Goal: Information Seeking & Learning: Learn about a topic

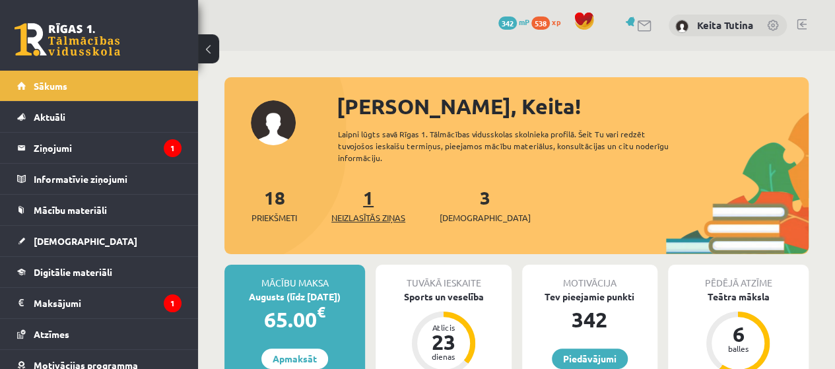
click at [374, 200] on link "1 Neizlasītās ziņas" at bounding box center [368, 204] width 74 height 39
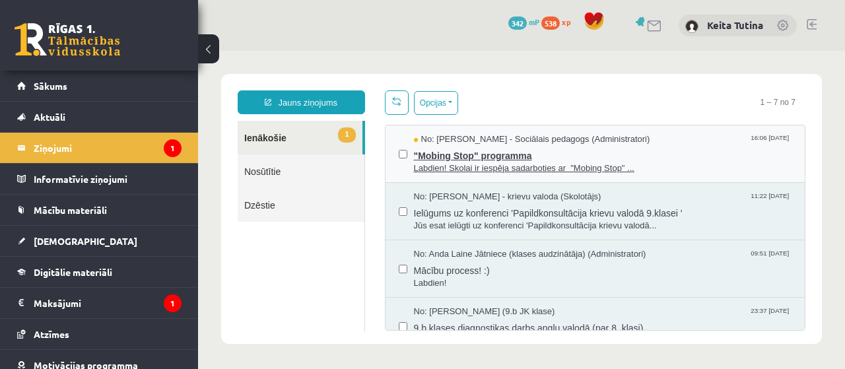
click at [461, 152] on span ""Mobing Stop" programma" at bounding box center [603, 154] width 378 height 17
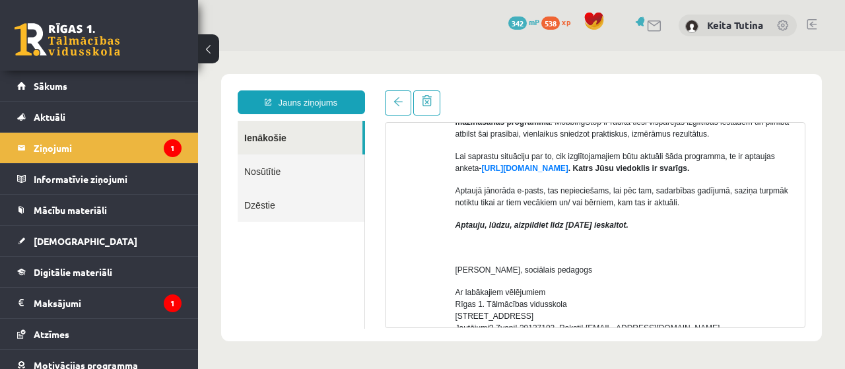
scroll to position [451, 0]
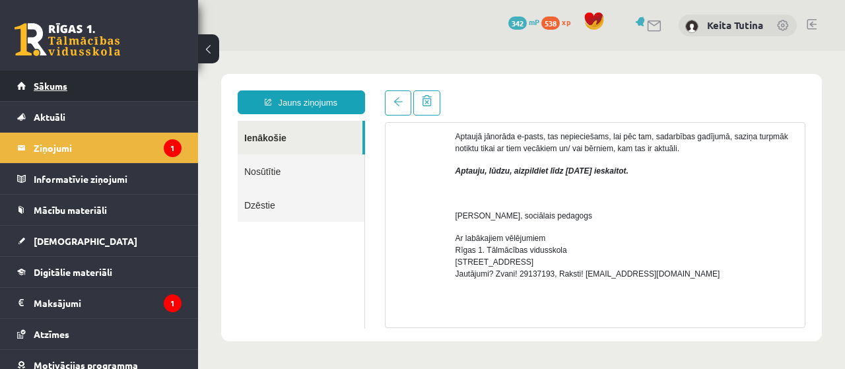
click at [83, 92] on link "Sākums" at bounding box center [99, 86] width 164 height 30
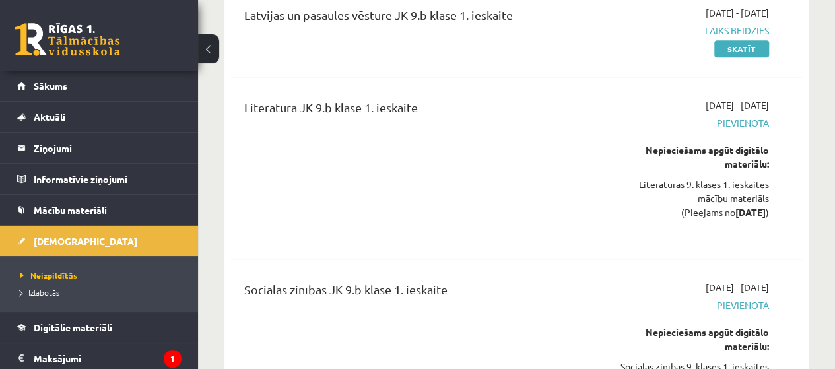
scroll to position [580, 0]
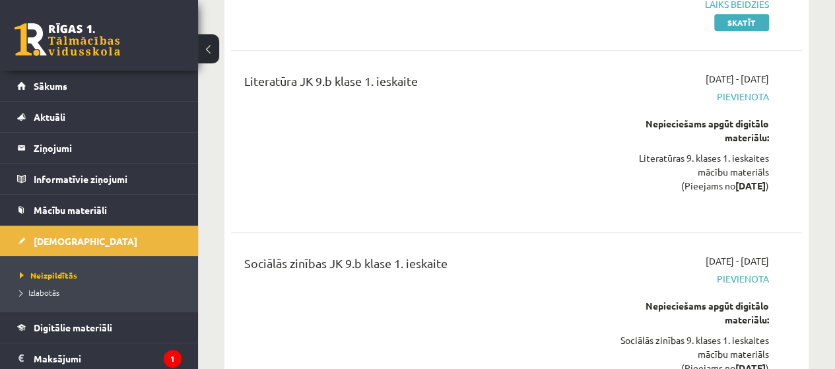
click at [726, 151] on div "Literatūras 9. klases 1. ieskaites mācību materiāls (Pieejams no 2025-09-04 )" at bounding box center [688, 172] width 162 height 42
click at [661, 145] on div "Nepieciešams apgūt digitālo materiālu: Literatūras 9. klases 1. ieskaites mācīb…" at bounding box center [688, 155] width 162 height 76
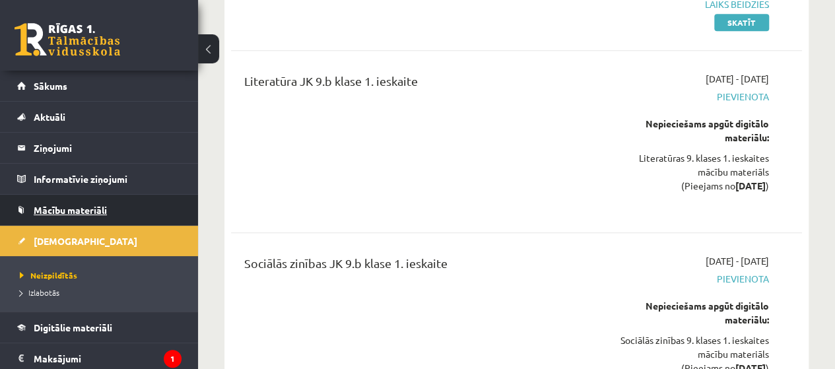
click at [125, 220] on link "Mācību materiāli" at bounding box center [99, 210] width 164 height 30
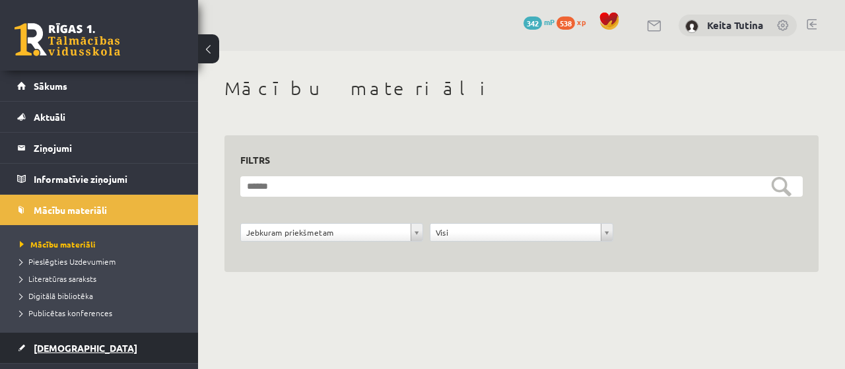
click at [74, 339] on link "[DEMOGRAPHIC_DATA]" at bounding box center [99, 348] width 164 height 30
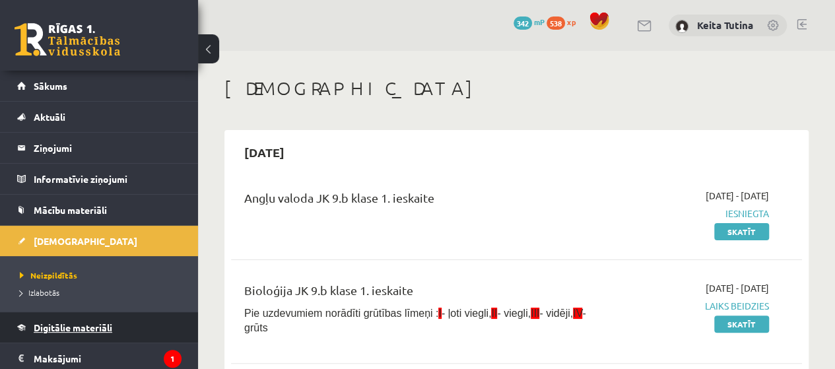
click at [88, 333] on link "Digitālie materiāli" at bounding box center [99, 327] width 164 height 30
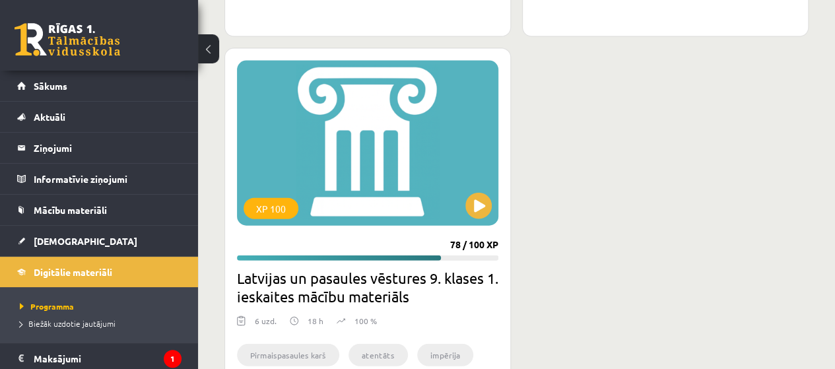
scroll to position [1385, 0]
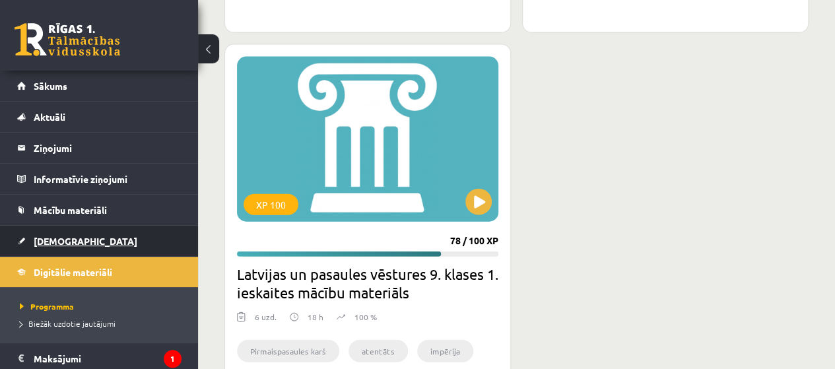
click at [61, 236] on span "[DEMOGRAPHIC_DATA]" at bounding box center [86, 241] width 104 height 12
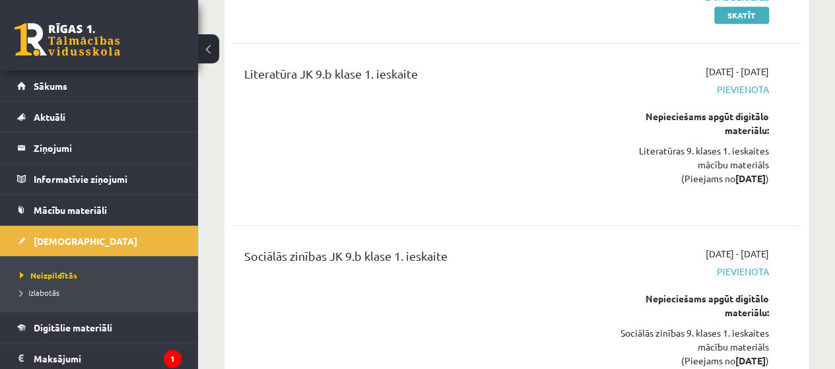
scroll to position [571, 0]
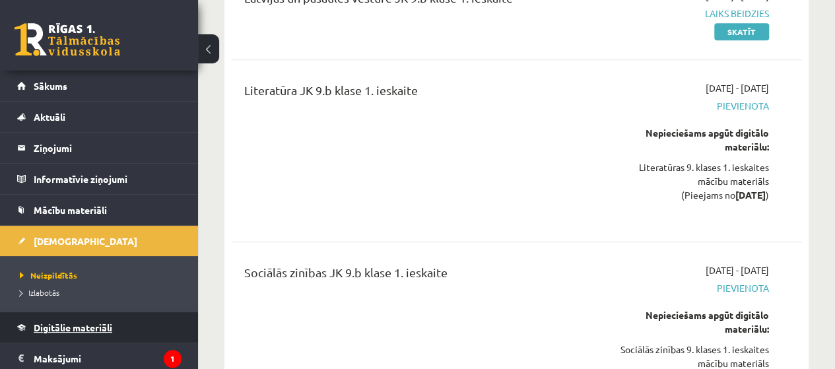
click at [71, 327] on span "Digitālie materiāli" at bounding box center [73, 327] width 79 height 12
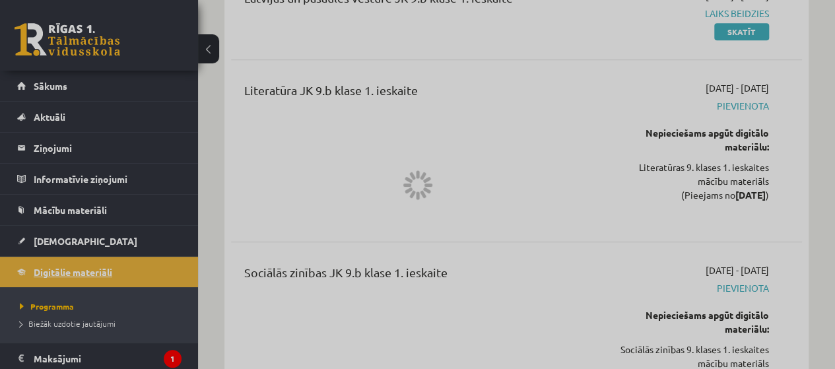
click at [71, 327] on div at bounding box center [417, 184] width 835 height 369
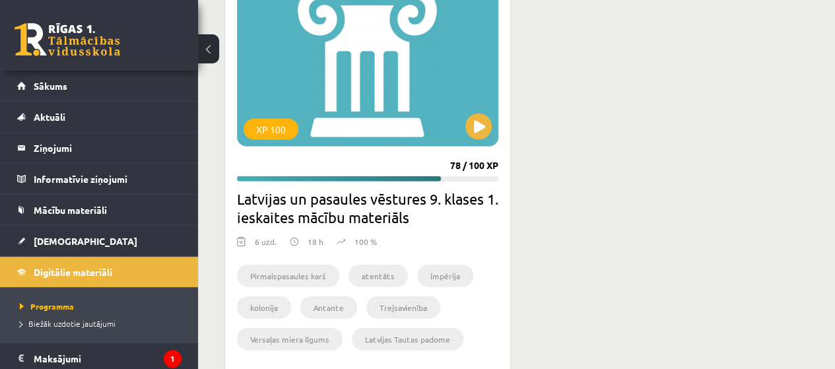
scroll to position [1492, 0]
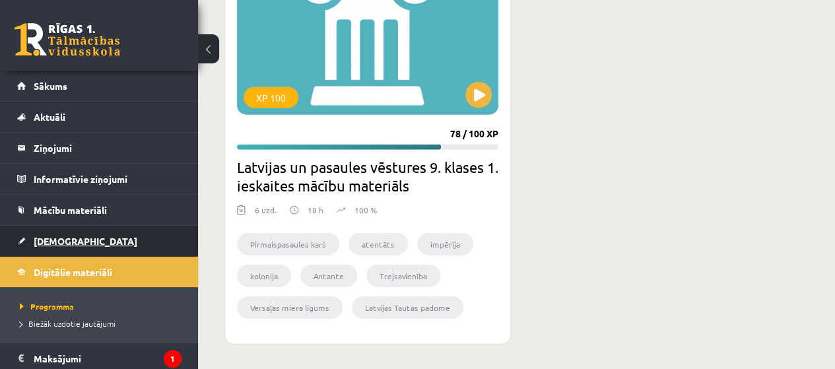
click at [137, 240] on link "[DEMOGRAPHIC_DATA]" at bounding box center [99, 241] width 164 height 30
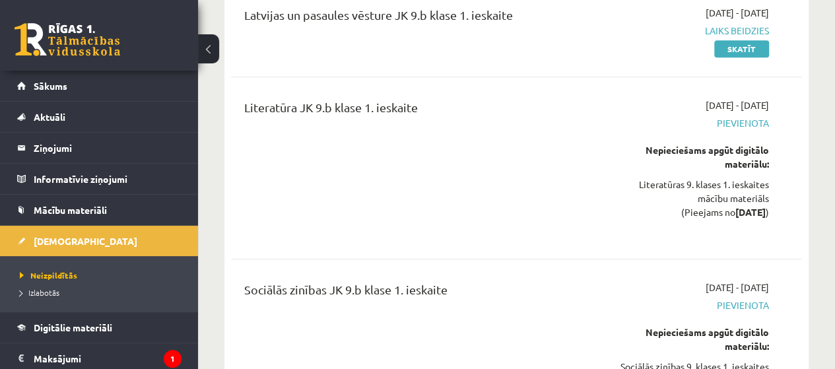
scroll to position [668, 0]
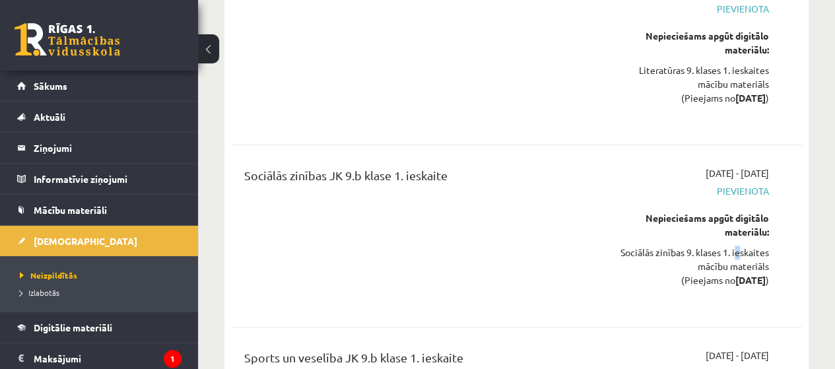
click at [731, 249] on div "Sociālās zinības 9. klases 1. ieskaites mācību materiāls (Pieejams no 2025-09-0…" at bounding box center [688, 267] width 162 height 42
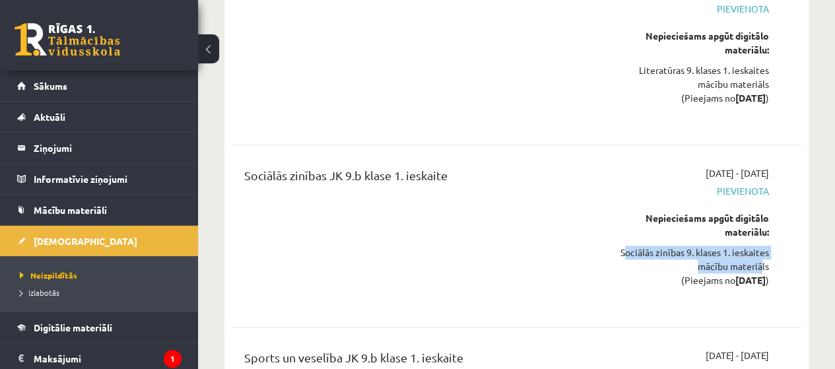
drag, startPoint x: 611, startPoint y: 253, endPoint x: 757, endPoint y: 259, distance: 146.0
click at [757, 259] on div "Sociālās zinības 9. klases 1. ieskaites mācību materiāls (Pieejams no 2025-09-0…" at bounding box center [688, 267] width 162 height 42
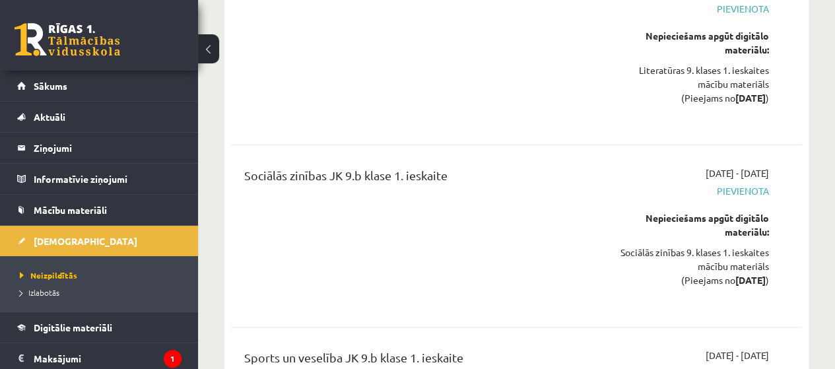
click at [594, 238] on div "Sociālās zinības JK 9.b klase 1. ieskaite" at bounding box center [415, 235] width 363 height 139
drag, startPoint x: 612, startPoint y: 242, endPoint x: 772, endPoint y: 262, distance: 161.0
click at [772, 262] on div "2025-09-04 - 2025-09-30 Pievienota Nepieciešams apgūt digitālo materiālu: Sociā…" at bounding box center [688, 235] width 182 height 139
copy div "Sociālās zinības 9. klases 1. ieskaites mācību materiāls"
click at [581, 184] on div "Sociālās zinības JK 9.b klase 1. ieskaite" at bounding box center [415, 178] width 343 height 24
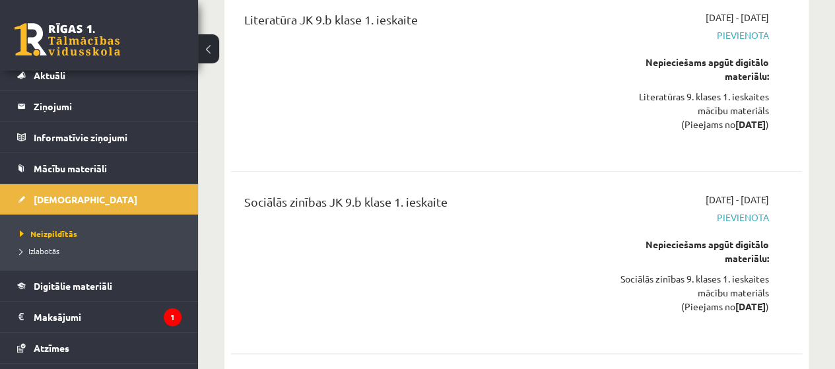
scroll to position [125, 0]
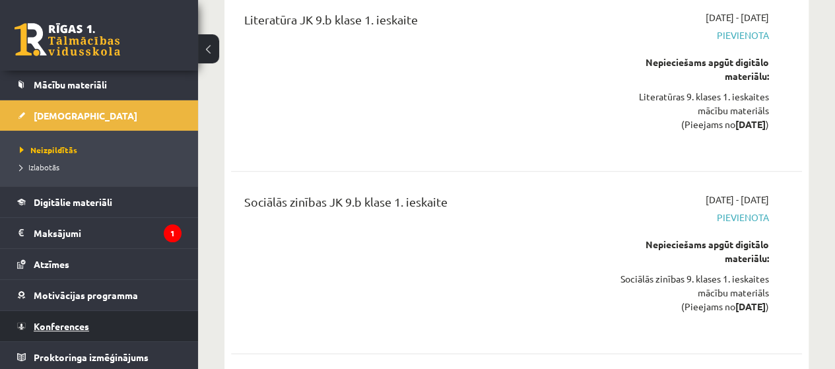
click at [92, 323] on link "Konferences" at bounding box center [99, 326] width 164 height 30
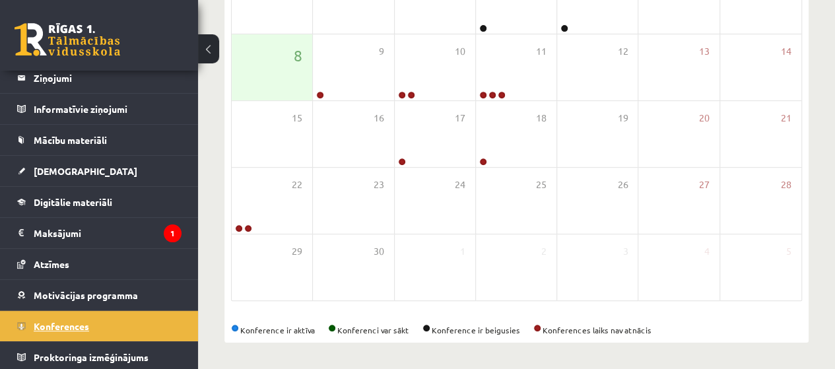
scroll to position [260, 0]
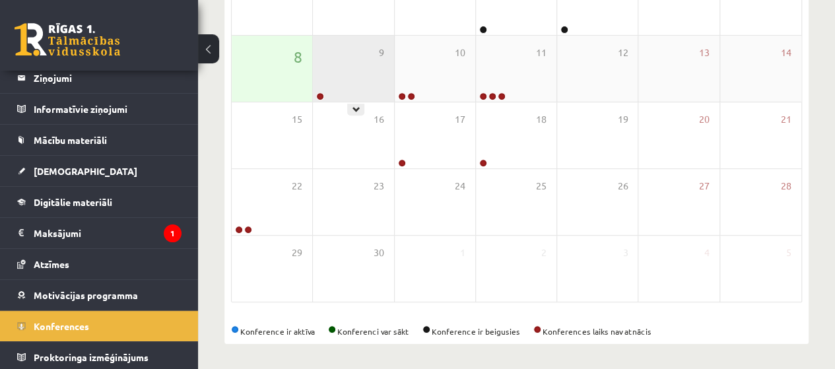
click at [368, 50] on div "9" at bounding box center [353, 69] width 81 height 66
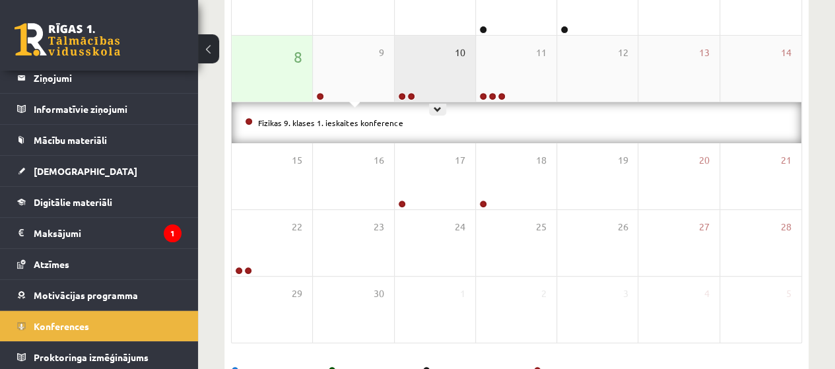
click at [456, 50] on span "10" at bounding box center [460, 53] width 11 height 15
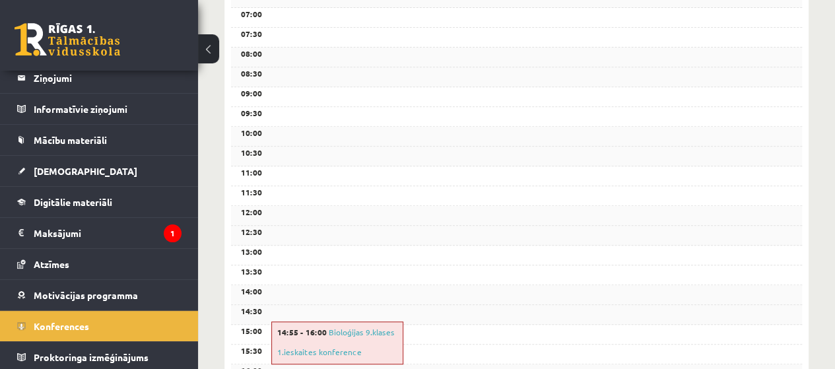
scroll to position [265, 0]
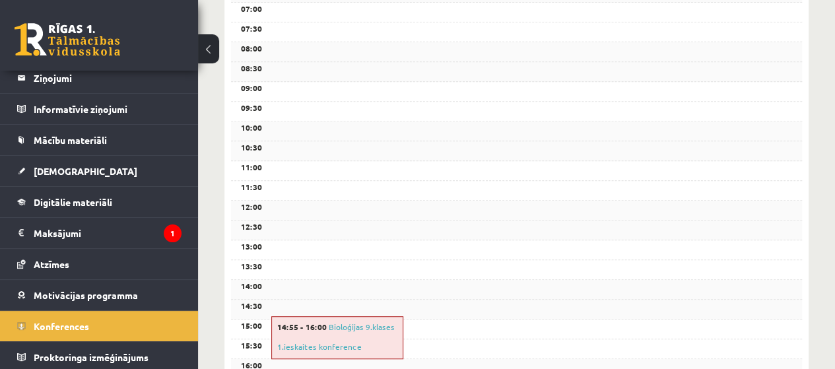
click at [826, 196] on div "Konferences << Iepr. Šodiena Nāk. >> Gads Mēnesis Nedēļa Diena Trešdiena, 10 Se…" at bounding box center [516, 224] width 637 height 879
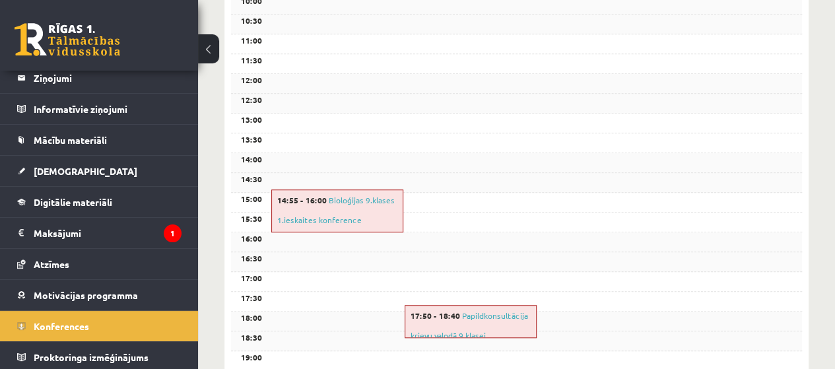
scroll to position [395, 0]
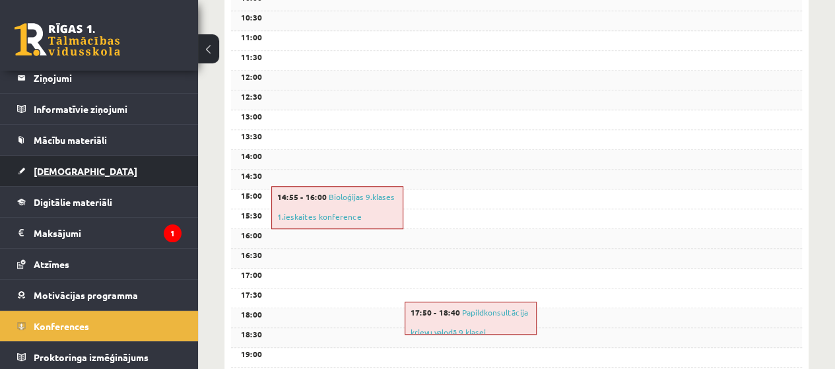
click at [73, 171] on link "[DEMOGRAPHIC_DATA]" at bounding box center [99, 171] width 164 height 30
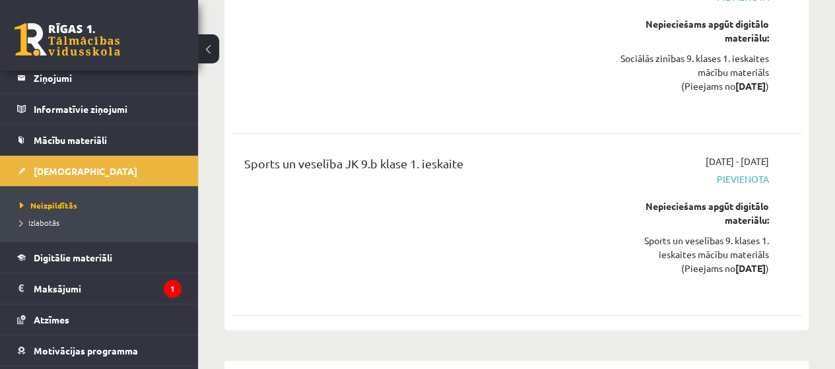
scroll to position [888, 0]
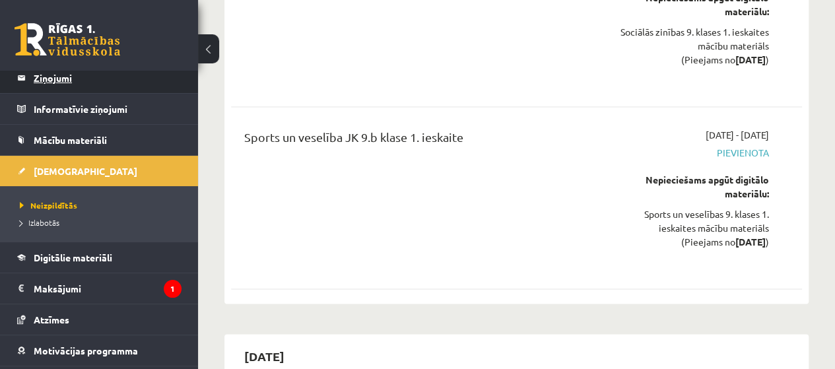
click at [128, 75] on legend "Ziņojumi 0" at bounding box center [108, 78] width 148 height 30
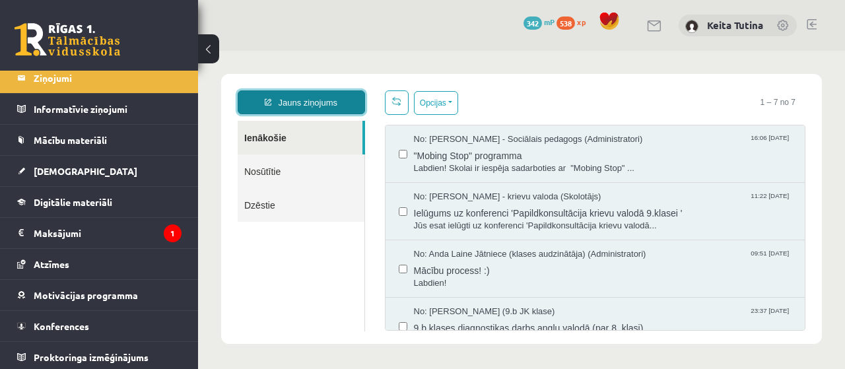
click at [309, 110] on link "Jauns ziņojums" at bounding box center [301, 102] width 127 height 24
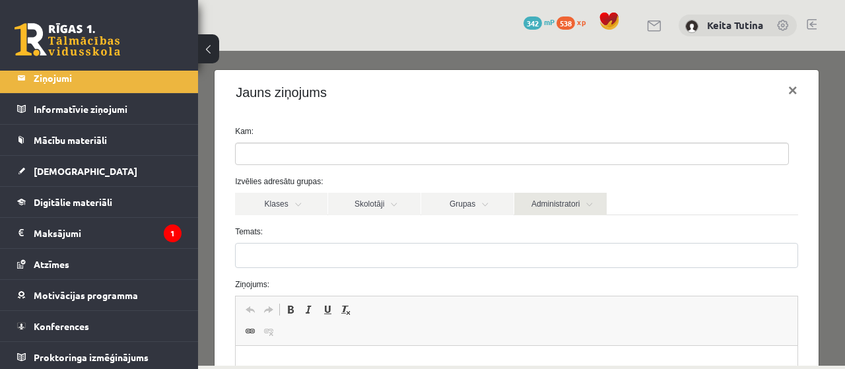
click at [535, 212] on link "Administratori" at bounding box center [560, 204] width 92 height 22
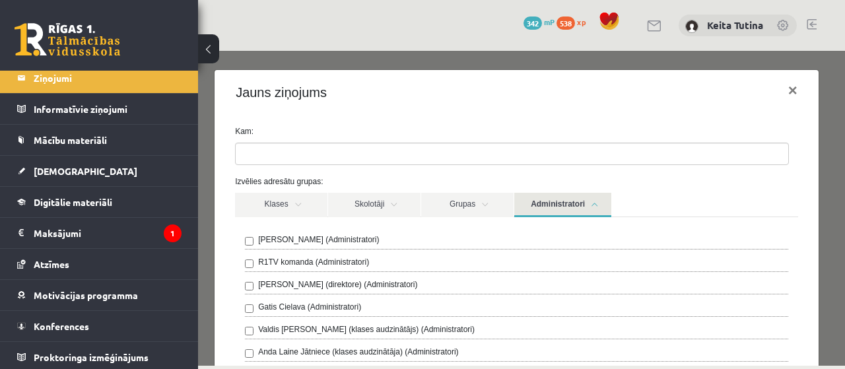
click at [500, 244] on div "Ivo Čapiņš (Administratori)" at bounding box center [516, 242] width 543 height 16
click at [498, 259] on div "R1TV komanda (Administratori)" at bounding box center [516, 264] width 543 height 16
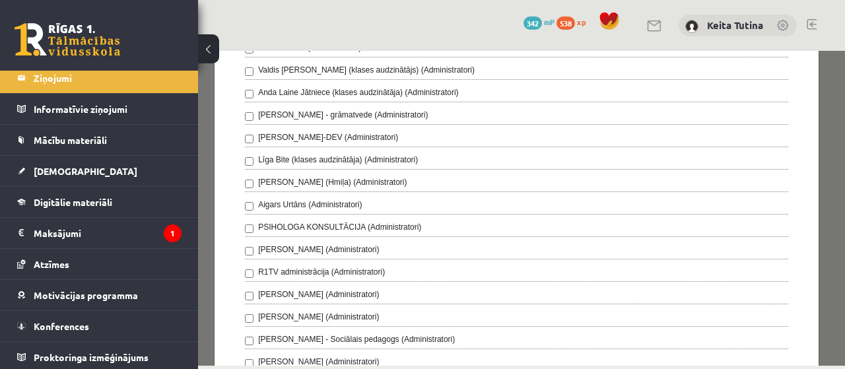
scroll to position [366, 0]
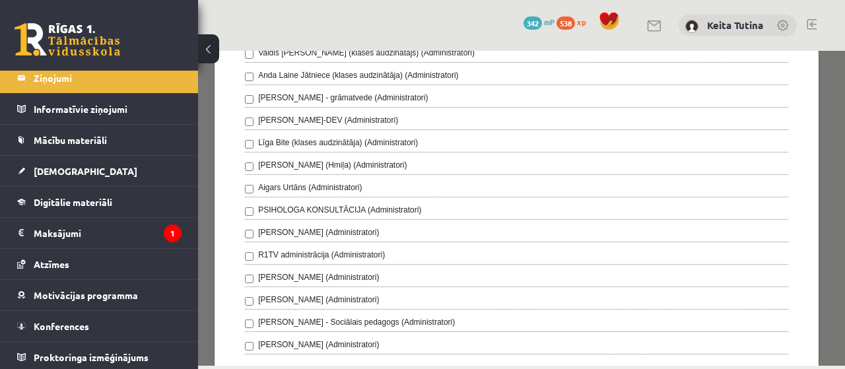
click at [248, 294] on div "Anna Zaremba (Administratori)" at bounding box center [516, 302] width 543 height 16
click at [245, 325] on div "Ivo Čapiņš (Administratori) R1TV komanda (Administratori) Gita Vāvere (direktor…" at bounding box center [516, 155] width 543 height 397
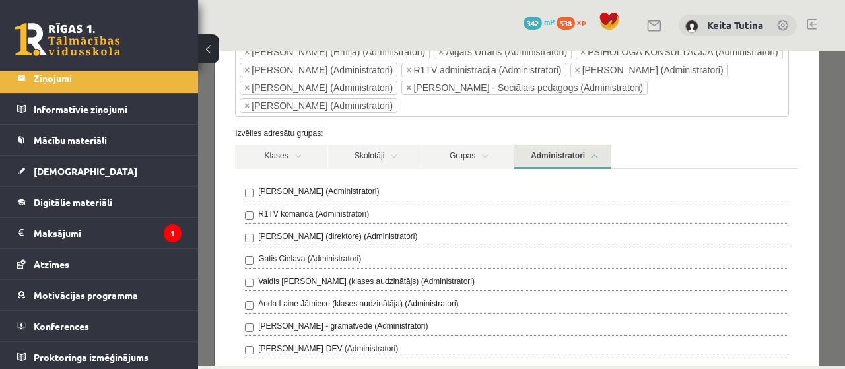
scroll to position [156, 0]
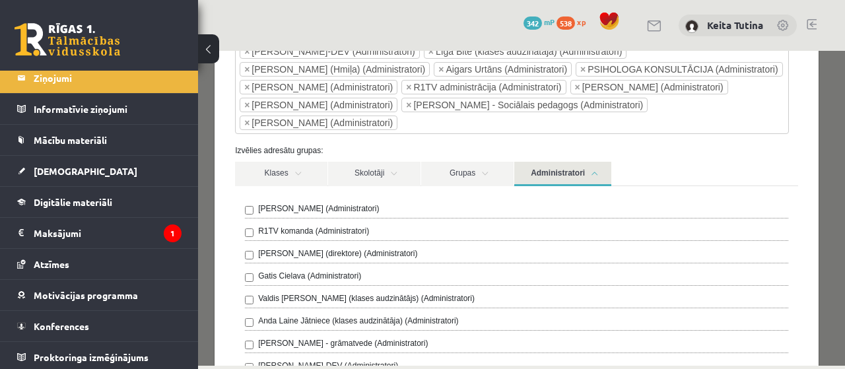
click at [566, 162] on link "Administratori" at bounding box center [562, 174] width 97 height 24
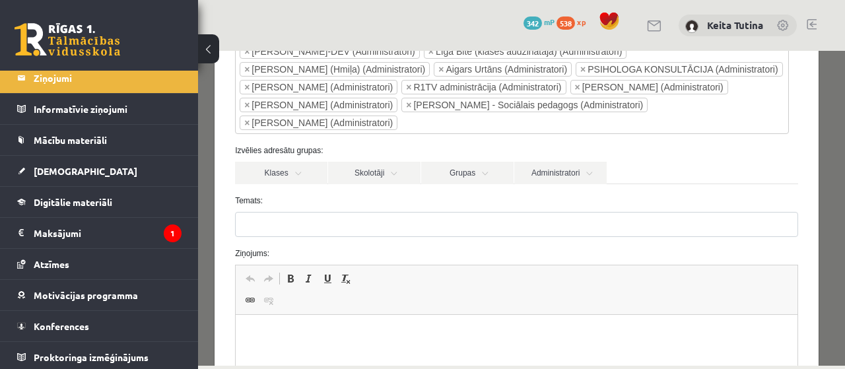
click at [502, 218] on form "**********" at bounding box center [516, 239] width 583 height 539
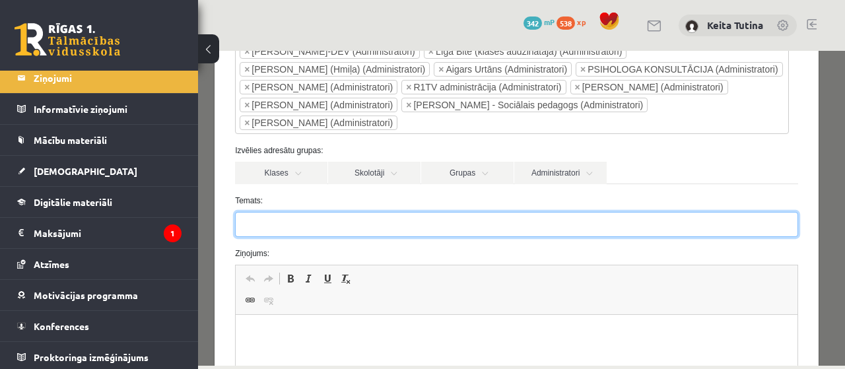
click at [502, 212] on input "Temats:" at bounding box center [516, 224] width 563 height 25
type input "*"
type input "*********"
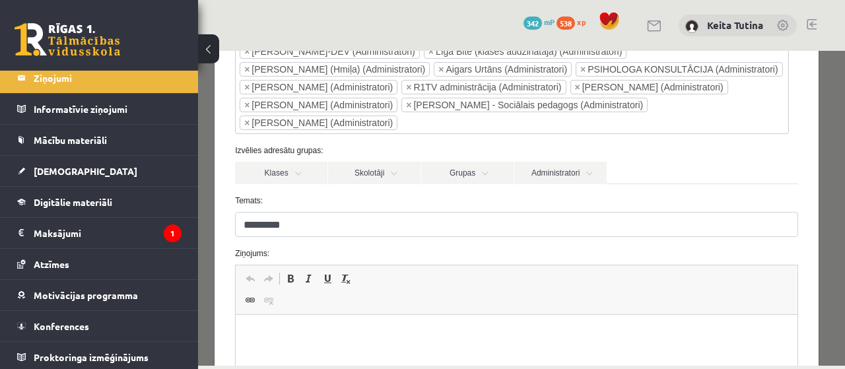
click at [323, 350] on html at bounding box center [517, 335] width 562 height 40
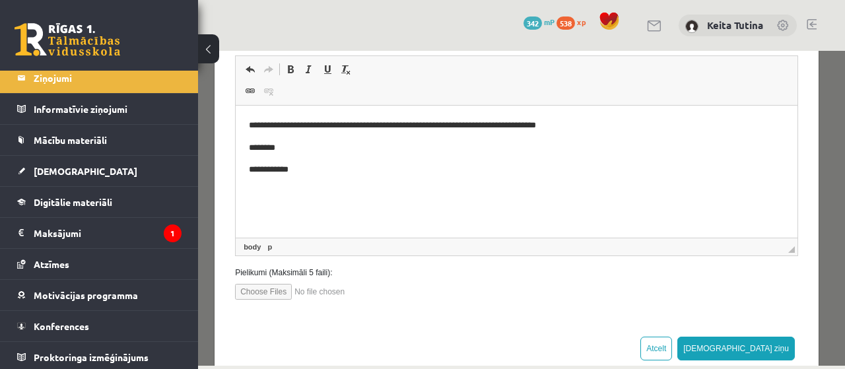
scroll to position [372, 0]
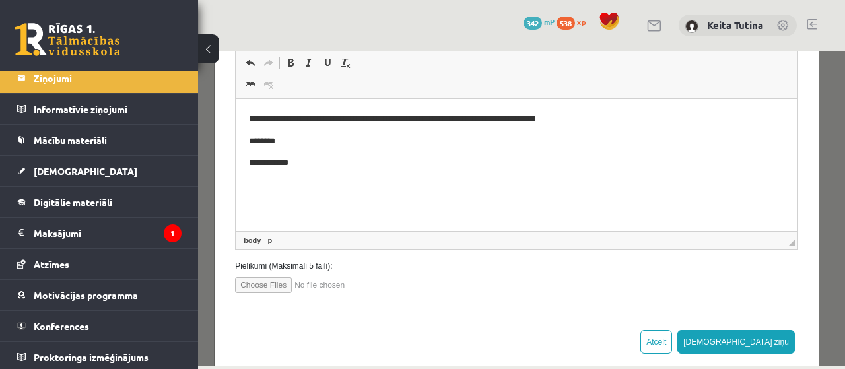
click at [248, 277] on input "file" at bounding box center [310, 285] width 150 height 16
click at [259, 277] on input "file" at bounding box center [310, 285] width 150 height 16
type input "**********"
click at [323, 277] on input "file" at bounding box center [310, 285] width 150 height 16
click at [748, 330] on button "Sūtīt ziņu" at bounding box center [735, 342] width 117 height 24
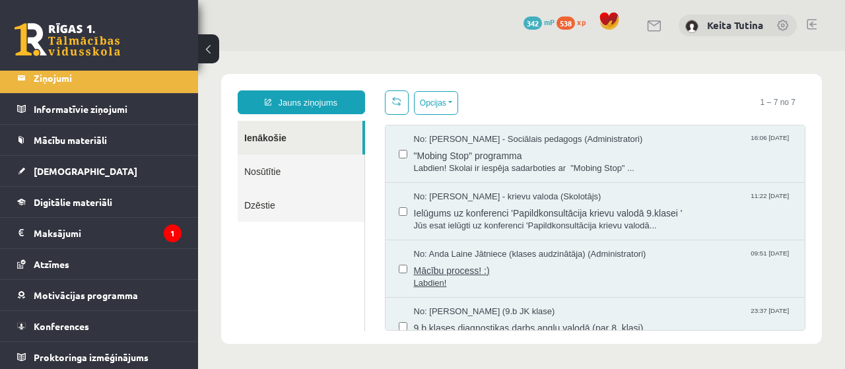
scroll to position [0, 0]
click at [289, 172] on link "Nosūtītie" at bounding box center [301, 171] width 127 height 34
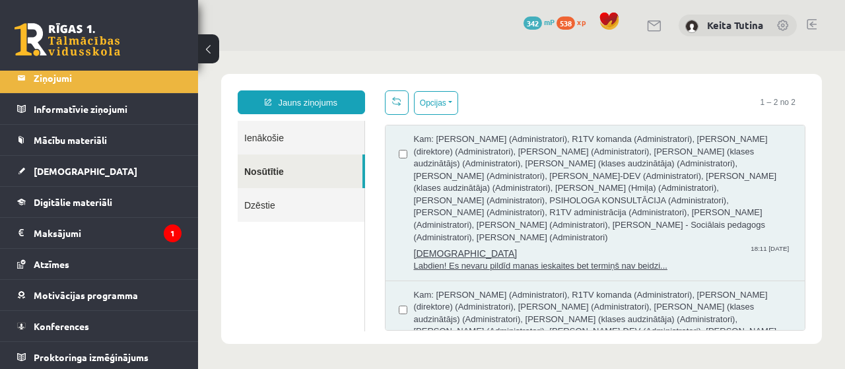
click at [513, 235] on span "Kam: Ivo Čapiņš (Administratori), R1TV komanda (Administratori), Gita Vāvere (d…" at bounding box center [603, 188] width 378 height 110
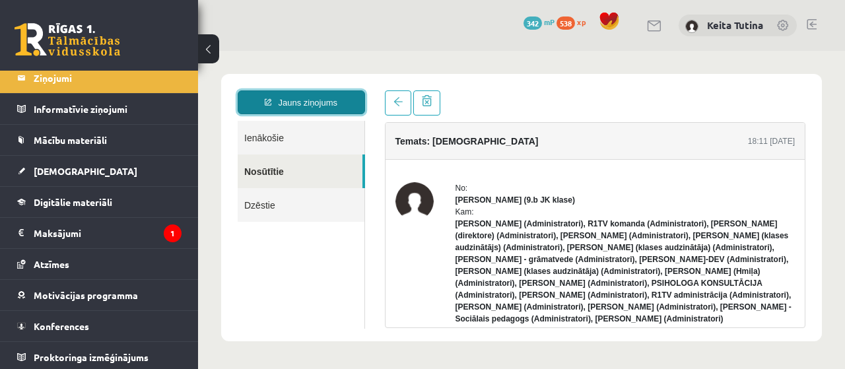
click at [315, 108] on link "Jauns ziņojums" at bounding box center [301, 102] width 127 height 24
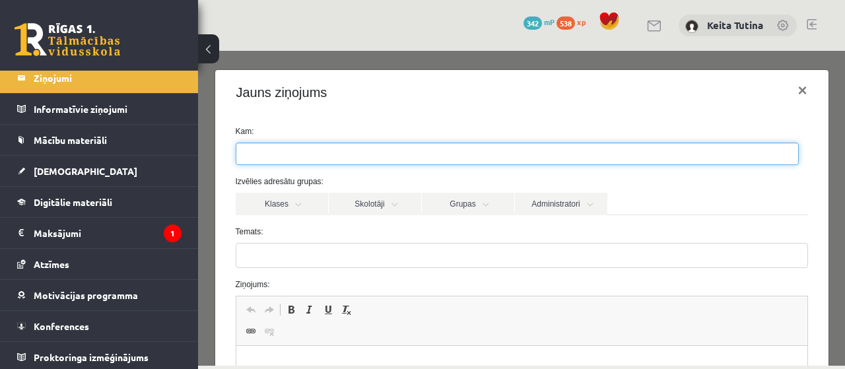
click at [310, 155] on ul at bounding box center [517, 153] width 562 height 21
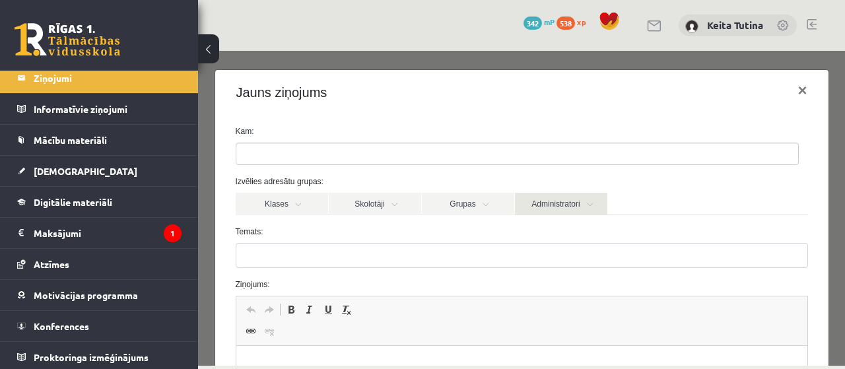
click at [536, 211] on link "Administratori" at bounding box center [561, 204] width 92 height 22
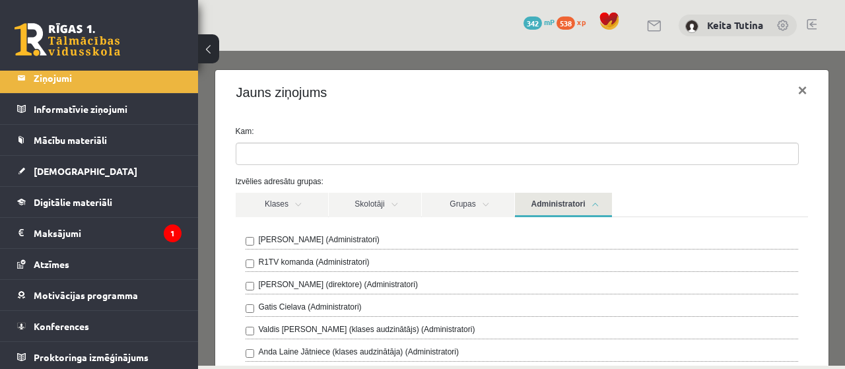
drag, startPoint x: 442, startPoint y: 250, endPoint x: 426, endPoint y: 249, distance: 15.9
click at [259, 242] on label "Ivo Čapiņš (Administratori)" at bounding box center [319, 240] width 121 height 12
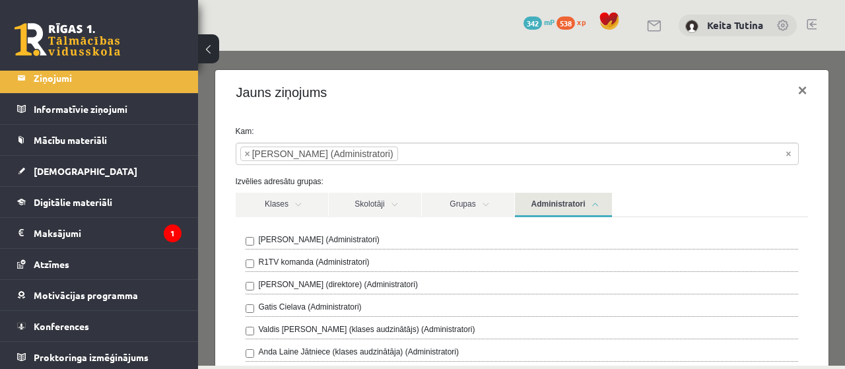
click at [265, 266] on label "R1TV komanda (Administratori)" at bounding box center [314, 262] width 111 height 12
click at [271, 279] on label "Gita Vāvere (direktore) (Administratori)" at bounding box center [338, 285] width 159 height 12
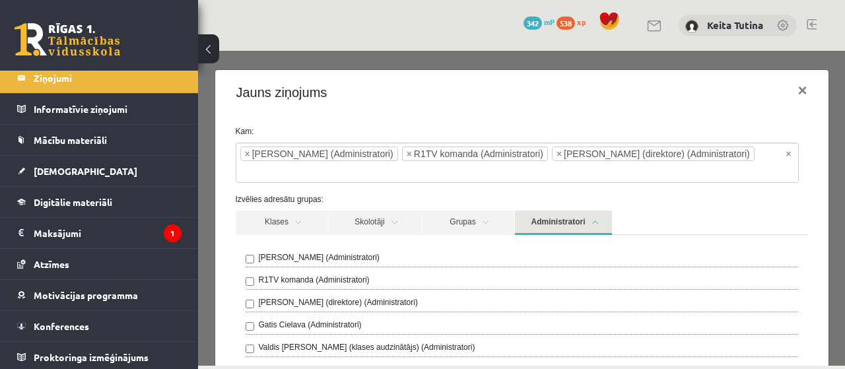
click at [307, 319] on label "Gatis Cielava (Administratori)" at bounding box center [310, 325] width 103 height 12
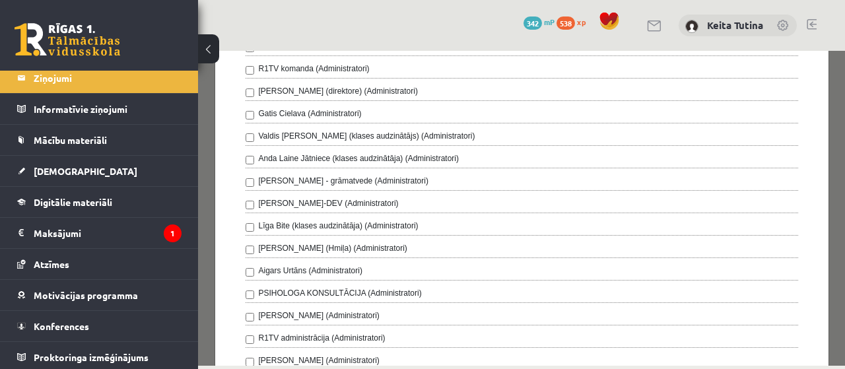
scroll to position [215, 0]
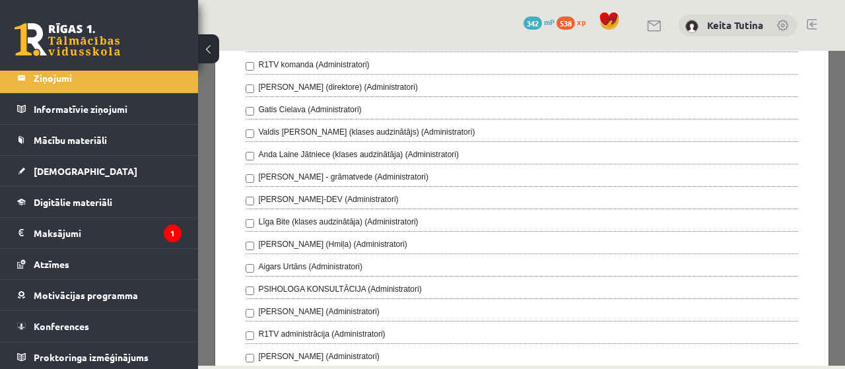
click at [411, 126] on label "Valdis Jānis Vāvers (klases audzinātājs) (Administratori)" at bounding box center [367, 132] width 216 height 12
click at [388, 166] on div "Ivo Čapiņš (Administratori) R1TV komanda (Administratori) Gita Vāvere (direktor…" at bounding box center [522, 234] width 552 height 397
click at [387, 169] on div "Ivo Čapiņš (Administratori) R1TV komanda (Administratori) Gita Vāvere (direktor…" at bounding box center [522, 234] width 552 height 397
click at [391, 154] on label "Anda Laine Jātniece (klases audzinātāja) (Administratori)" at bounding box center [359, 155] width 201 height 12
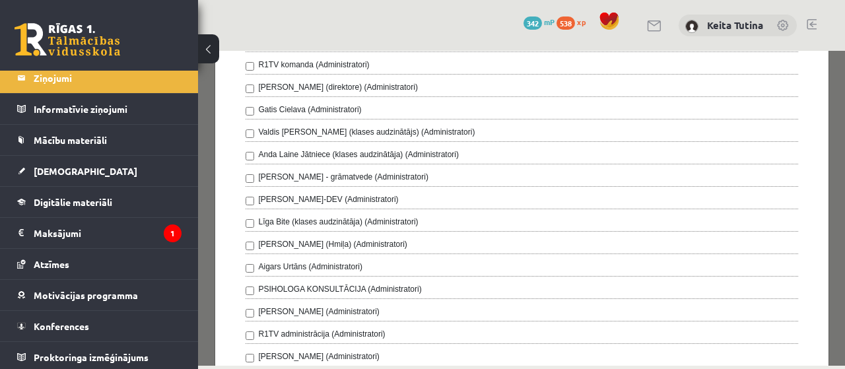
click at [391, 166] on div "Ivo Čapiņš (Administratori) R1TV komanda (Administratori) Gita Vāvere (direktor…" at bounding box center [522, 234] width 552 height 397
click at [370, 172] on label "Antra Sondore - grāmatvede (Administratori)" at bounding box center [344, 177] width 170 height 12
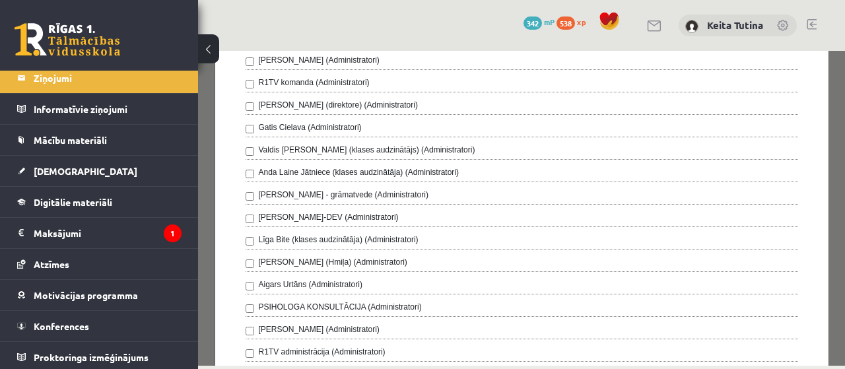
scroll to position [232, 0]
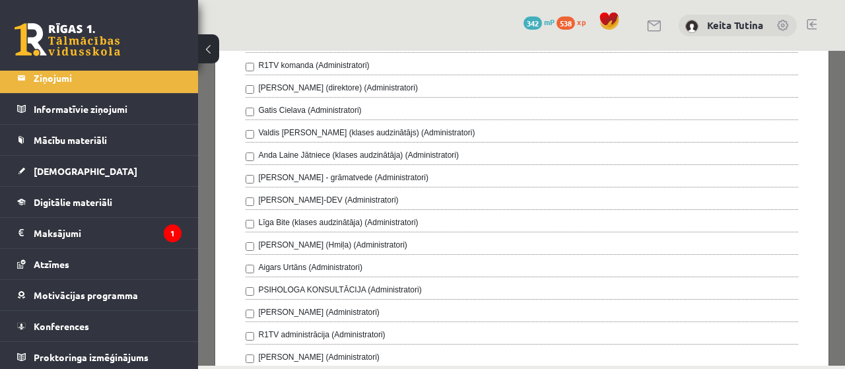
click at [349, 196] on label "Anda Štāle-DEV (Administratori)" at bounding box center [329, 200] width 140 height 12
click at [321, 155] on label "Anda Laine Jātniece (klases audzinātāja) (Administratori)" at bounding box center [359, 155] width 201 height 12
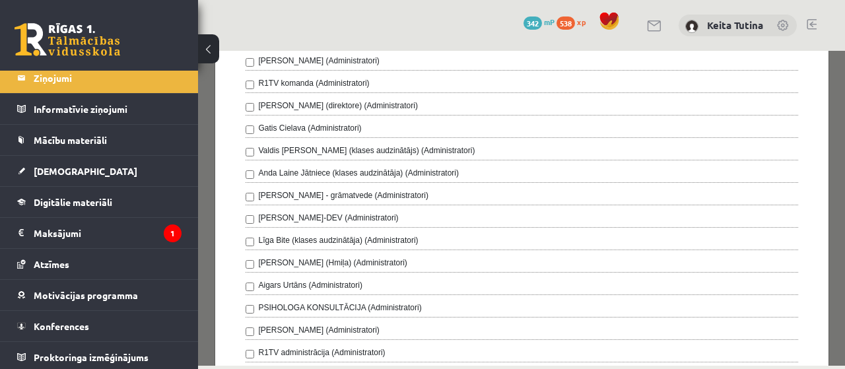
scroll to position [250, 0]
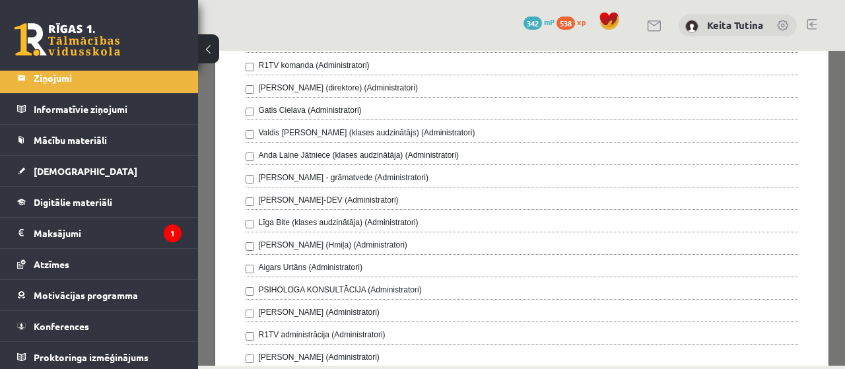
click at [310, 261] on label "Aigars Urtāns (Administratori)" at bounding box center [311, 267] width 104 height 12
drag, startPoint x: 315, startPoint y: 242, endPoint x: 316, endPoint y: 234, distance: 8.0
click at [315, 242] on label "Anastasiia Khmil (Hmiļa) (Administratori)" at bounding box center [333, 245] width 149 height 12
click at [329, 217] on label "Līga Bite (klases audzinātāja) (Administratori)" at bounding box center [339, 223] width 160 height 12
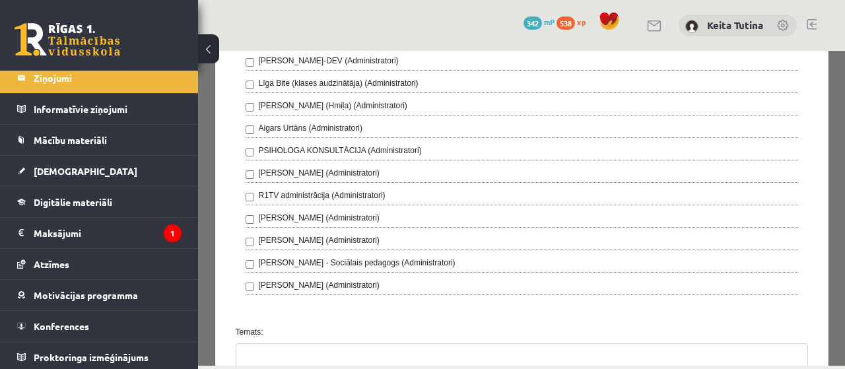
scroll to position [411, 0]
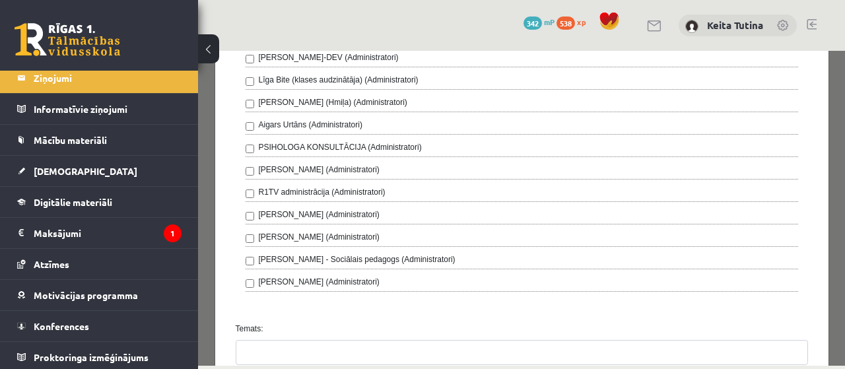
click at [376, 276] on div "Olga Zemniece (Administratori)" at bounding box center [522, 284] width 552 height 16
click at [366, 253] on label "Dagnija Gaubšteina - Sociālais pedagogs (Administratori)" at bounding box center [357, 259] width 197 height 12
click at [347, 276] on label "Olga Zemniece (Administratori)" at bounding box center [319, 282] width 121 height 12
click at [333, 232] on label "Anna Zaremba (Administratori)" at bounding box center [319, 237] width 121 height 12
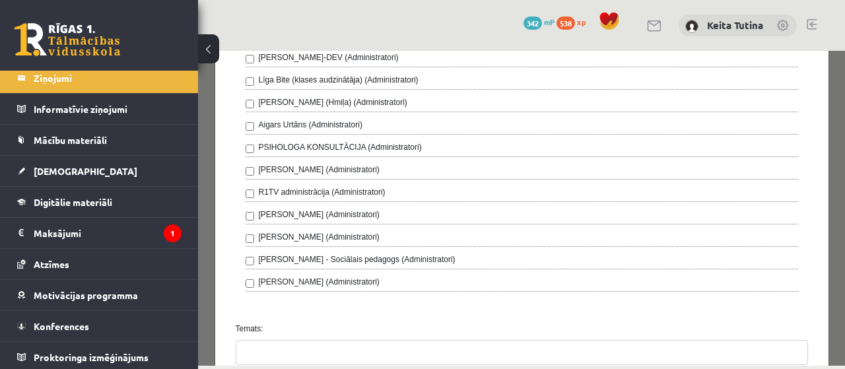
scroll to position [446, 0]
click at [337, 209] on label "Linards Muižnieks (Administratori)" at bounding box center [319, 215] width 121 height 12
click at [342, 188] on label "R1TV administrācija (Administratori)" at bounding box center [322, 193] width 127 height 12
click at [339, 164] on label "Amanda Saulīte-Kirilko (Administratori)" at bounding box center [319, 170] width 121 height 12
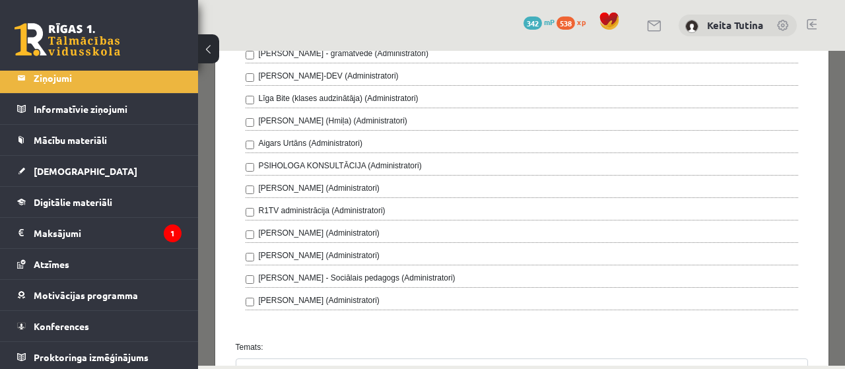
click at [337, 160] on label "PSIHOLOGA KONSULTĀCIJA (Administratori)" at bounding box center [340, 166] width 163 height 12
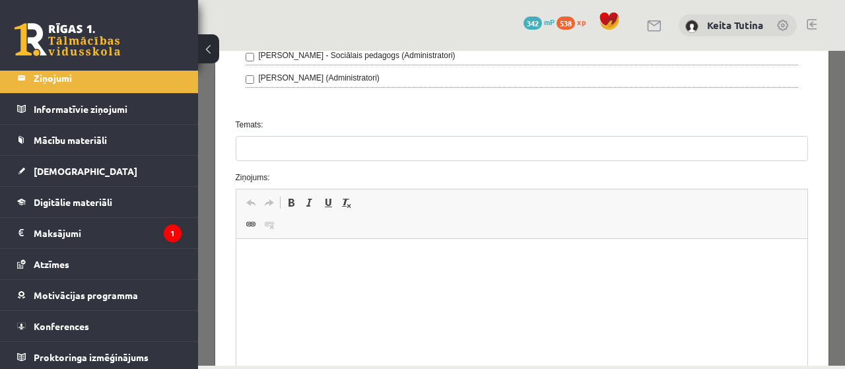
scroll to position [660, 0]
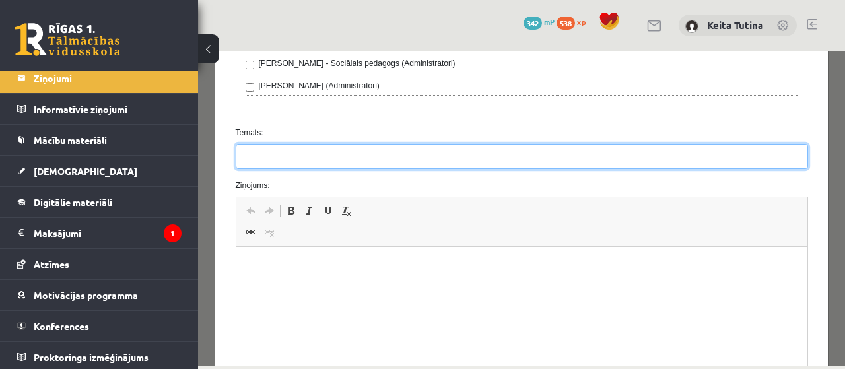
click at [667, 154] on input "Temats:" at bounding box center [522, 156] width 572 height 25
type input "**********"
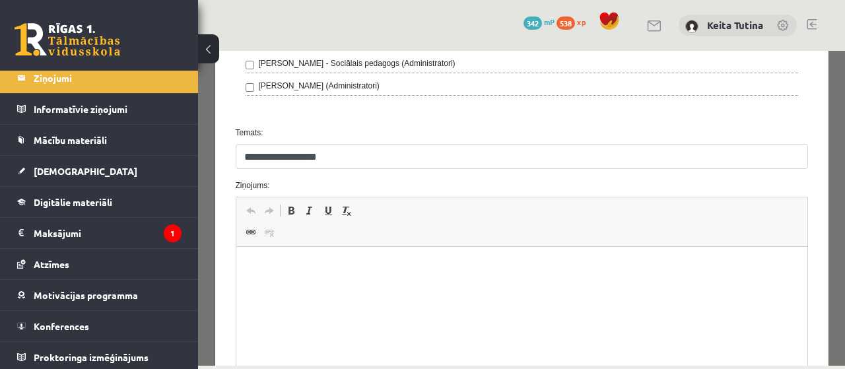
click at [548, 271] on p "Editor, wiswyg-editor-47024781771500-1757344269-223" at bounding box center [521, 267] width 545 height 14
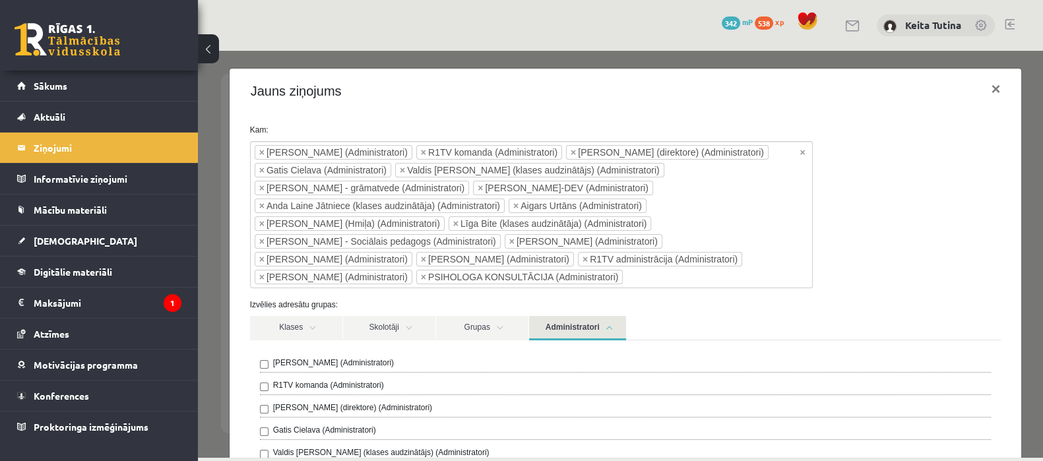
scroll to position [0, 0]
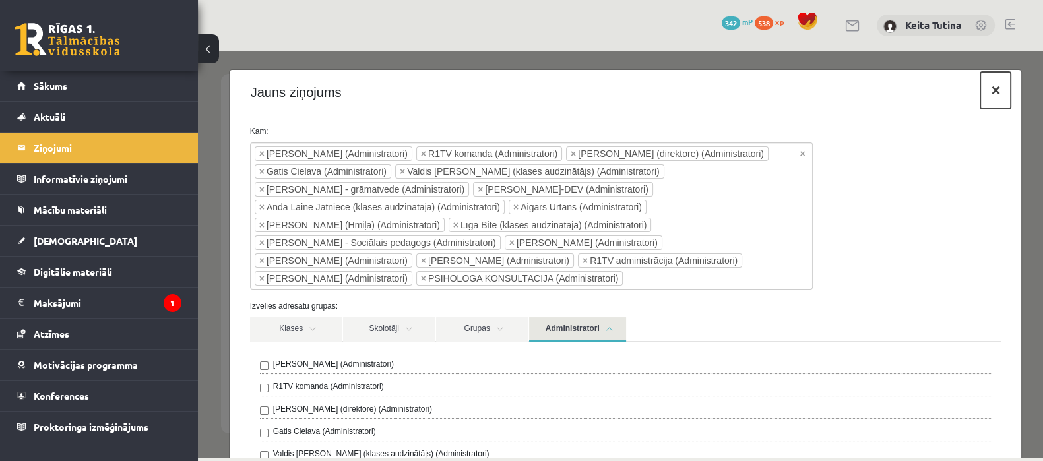
click at [834, 86] on button "×" at bounding box center [996, 90] width 30 height 37
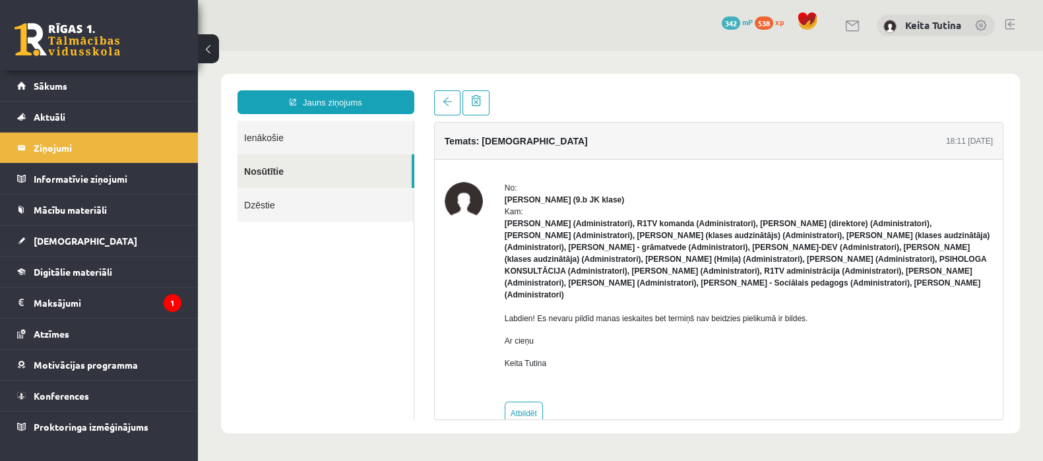
click at [356, 164] on link "Nosūtītie" at bounding box center [325, 171] width 174 height 34
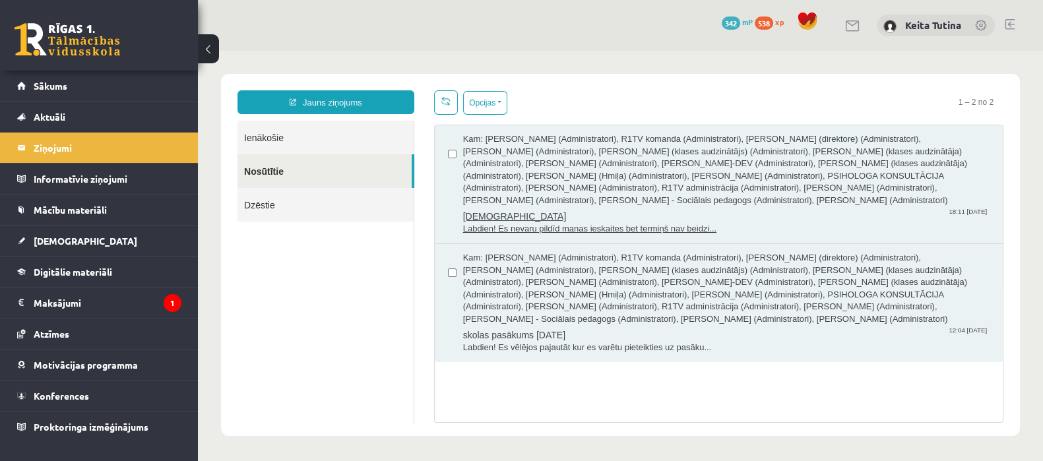
click at [570, 223] on span "Labdien! Es nevaru pildīd manas ieskaites bet termiņš nav beidzi..." at bounding box center [726, 229] width 527 height 13
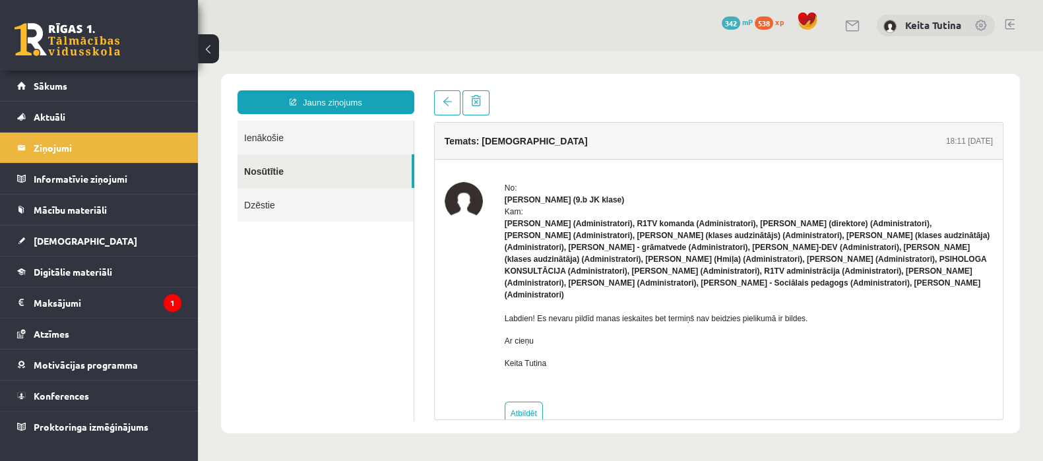
click at [399, 172] on link "Nosūtītie" at bounding box center [325, 171] width 174 height 34
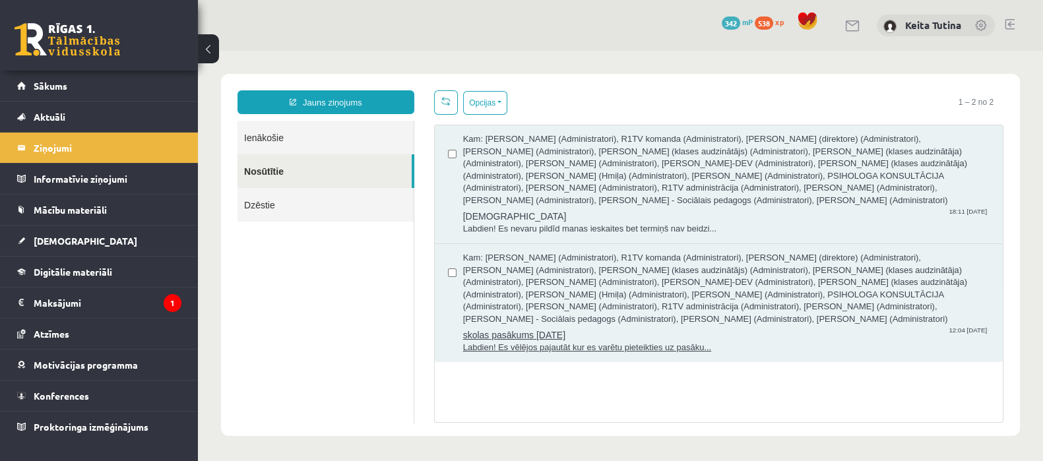
click at [510, 308] on span "Kam: Ivo Čapiņš (Administratori), R1TV komanda (Administratori), Gita Vāvere (d…" at bounding box center [726, 288] width 527 height 73
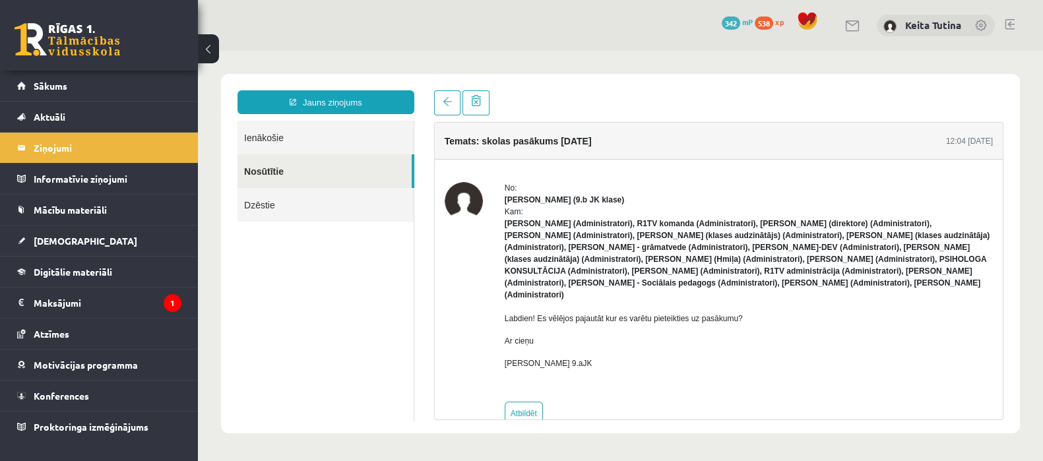
click at [313, 161] on link "Nosūtītie" at bounding box center [325, 171] width 174 height 34
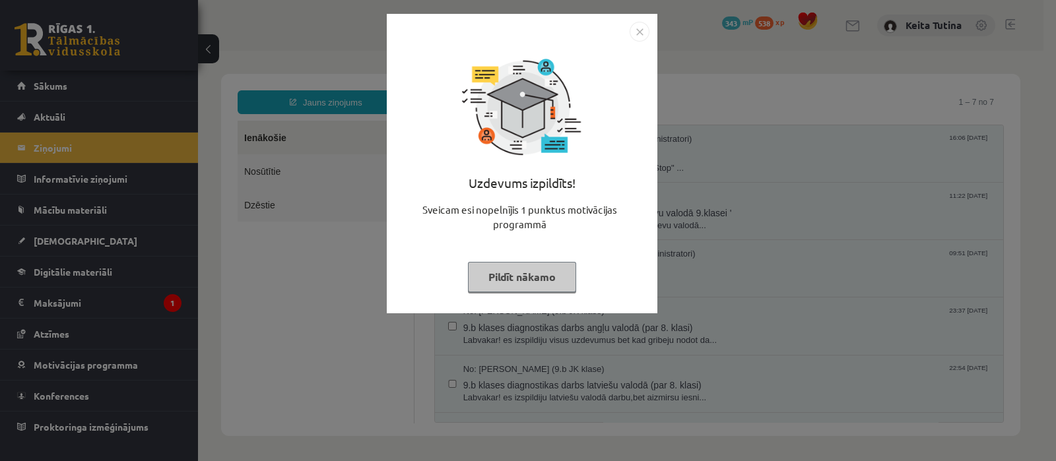
click at [502, 277] on button "Pildīt nākamo" at bounding box center [522, 277] width 108 height 30
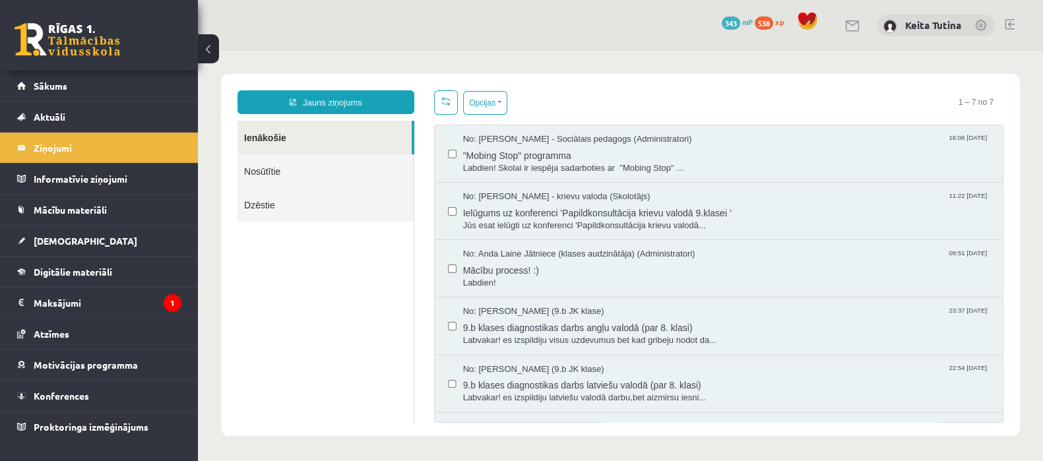
click at [377, 178] on link "Nosūtītie" at bounding box center [326, 171] width 176 height 34
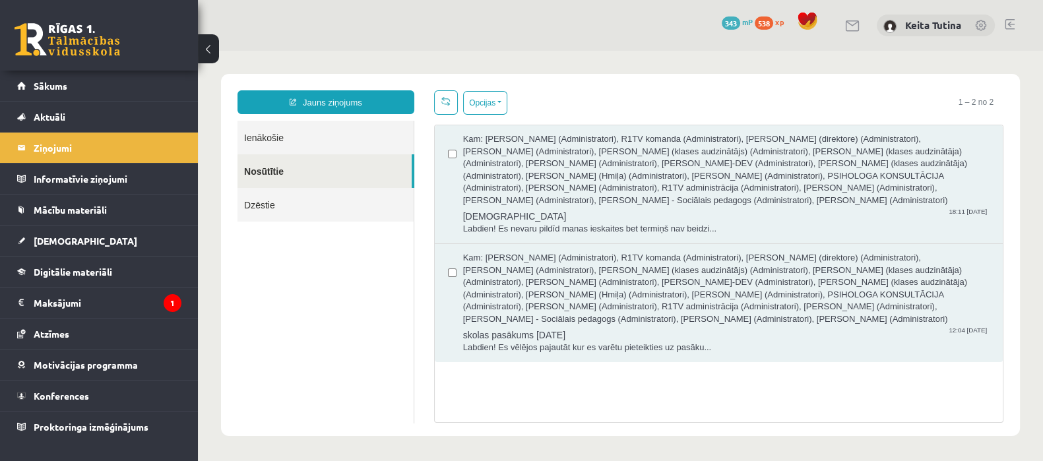
click at [334, 125] on link "Ienākošie" at bounding box center [326, 138] width 176 height 34
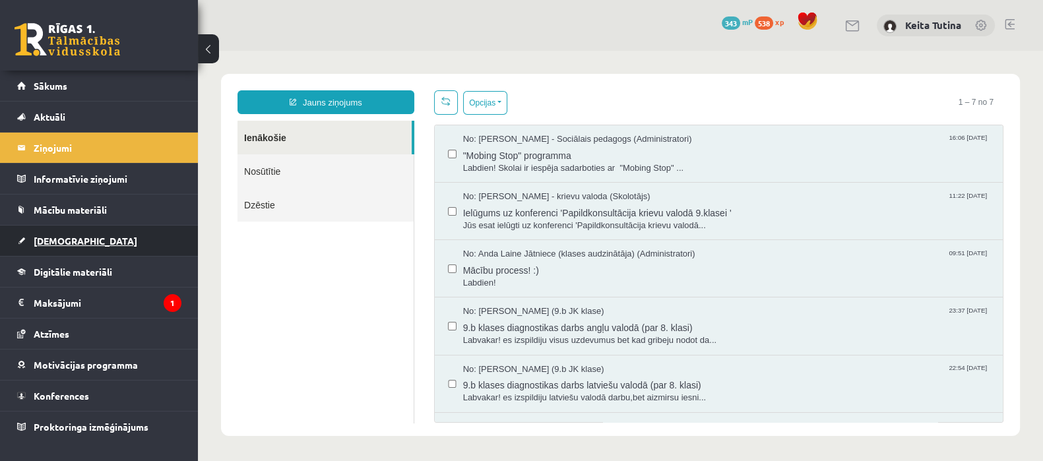
click at [59, 249] on link "[DEMOGRAPHIC_DATA]" at bounding box center [99, 241] width 164 height 30
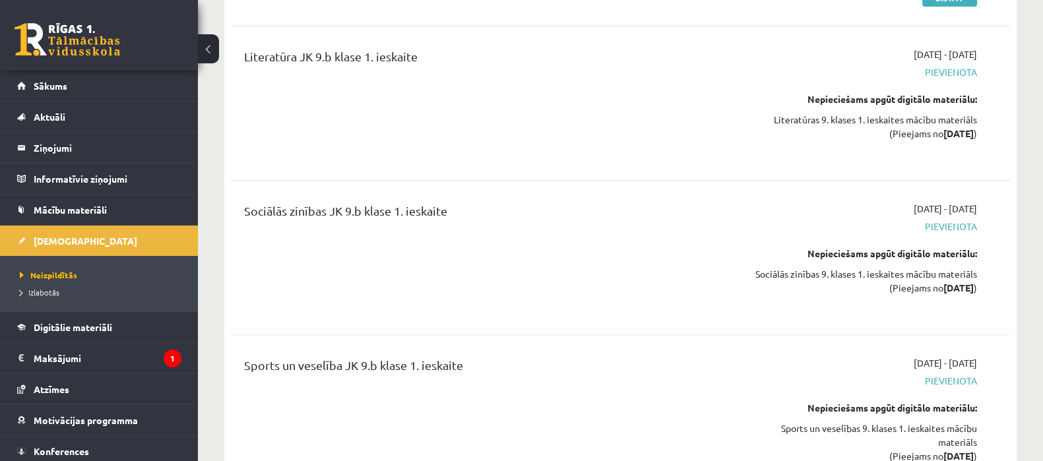
scroll to position [626, 0]
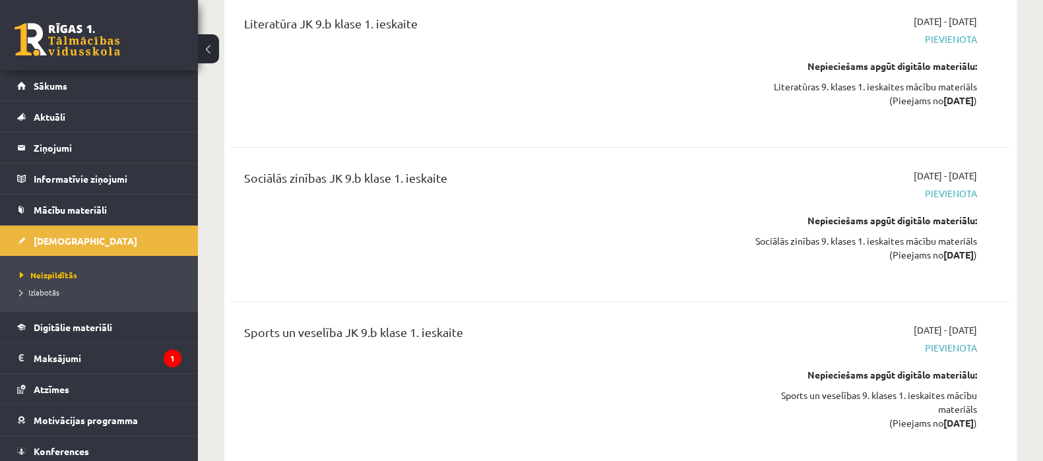
click at [950, 372] on div "Nepieciešams apgūt digitālo materiālu:" at bounding box center [861, 375] width 231 height 14
click at [951, 354] on span "Pievienota" at bounding box center [861, 348] width 231 height 14
click at [950, 361] on div "2025-09-04 - 2025-09-30 Pievienota Nepieciešams apgūt digitālo materiālu: Sport…" at bounding box center [862, 385] width 251 height 125
click at [940, 381] on div "Nepieciešams apgūt digitālo materiālu:" at bounding box center [861, 375] width 231 height 14
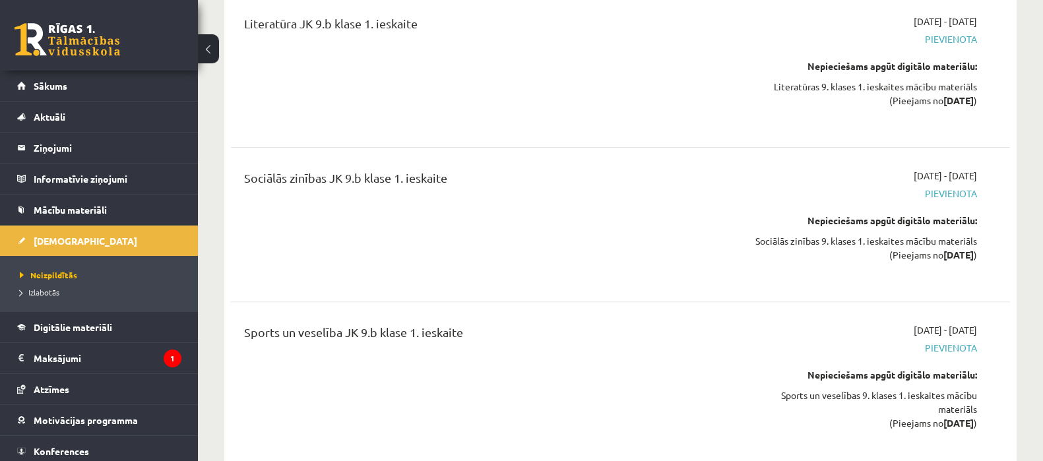
drag, startPoint x: 901, startPoint y: 409, endPoint x: 960, endPoint y: 425, distance: 61.7
click at [945, 420] on div "Sports un veselības 9. klases 1. ieskaites mācību materiāls (Pieejams no 2025-0…" at bounding box center [861, 410] width 231 height 42
click at [970, 430] on div "Sports un veselības 9. klases 1. ieskaites mācību materiāls (Pieejams no 2025-0…" at bounding box center [861, 410] width 231 height 42
click at [96, 319] on link "Digitālie materiāli" at bounding box center [99, 327] width 164 height 30
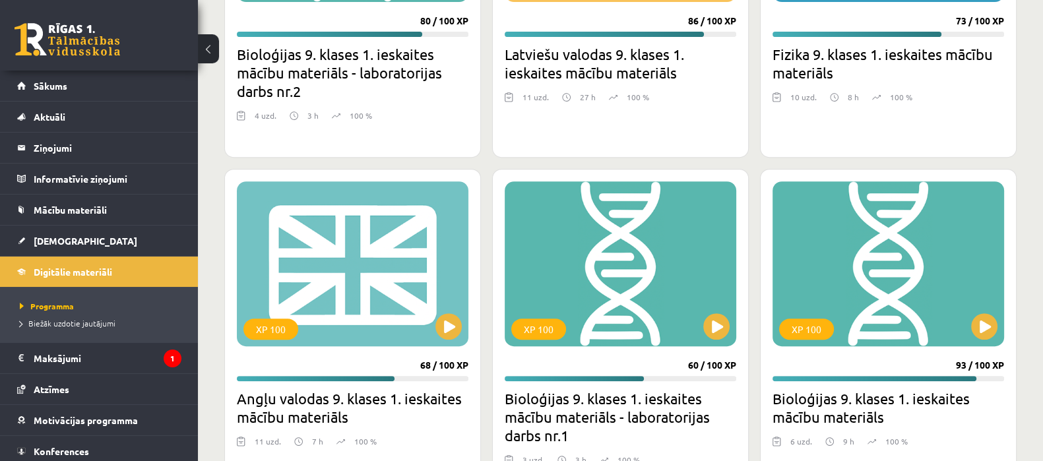
click at [457, 65] on h2 "Bioloģijas 9. klases 1. ieskaites mācību materiāls - laboratorijas darbs nr.2" at bounding box center [353, 72] width 232 height 55
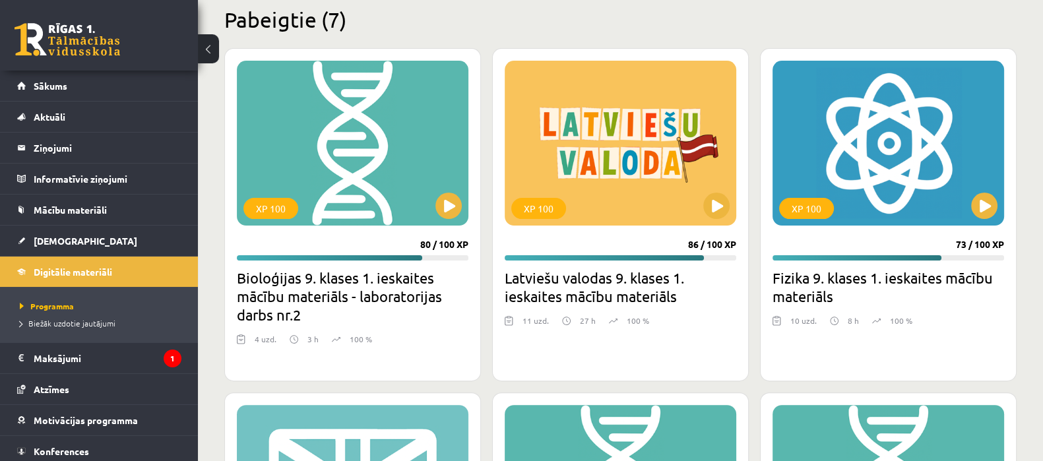
scroll to position [371, 0]
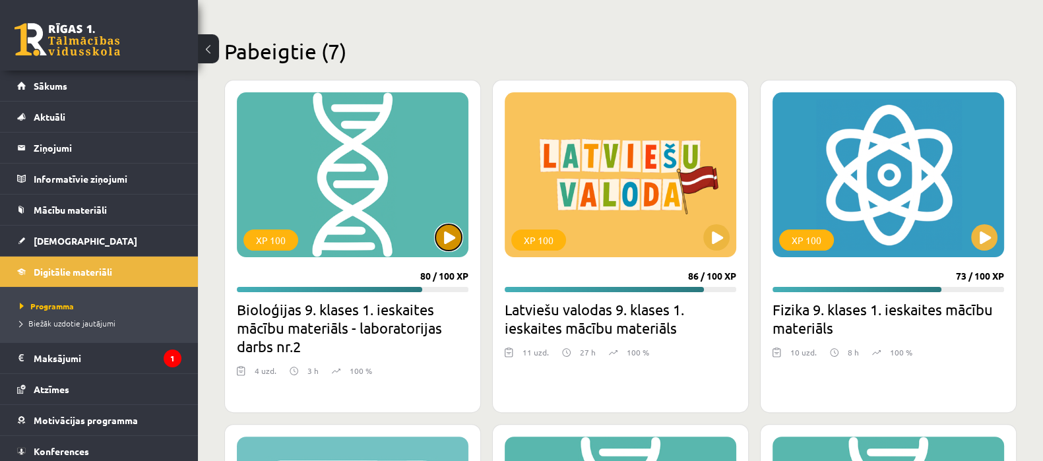
click at [440, 235] on button at bounding box center [449, 237] width 26 height 26
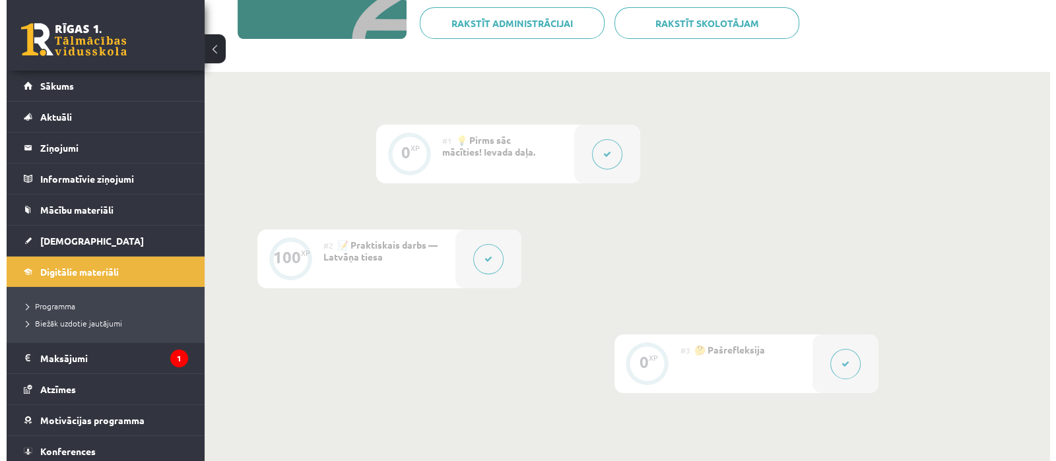
scroll to position [193, 0]
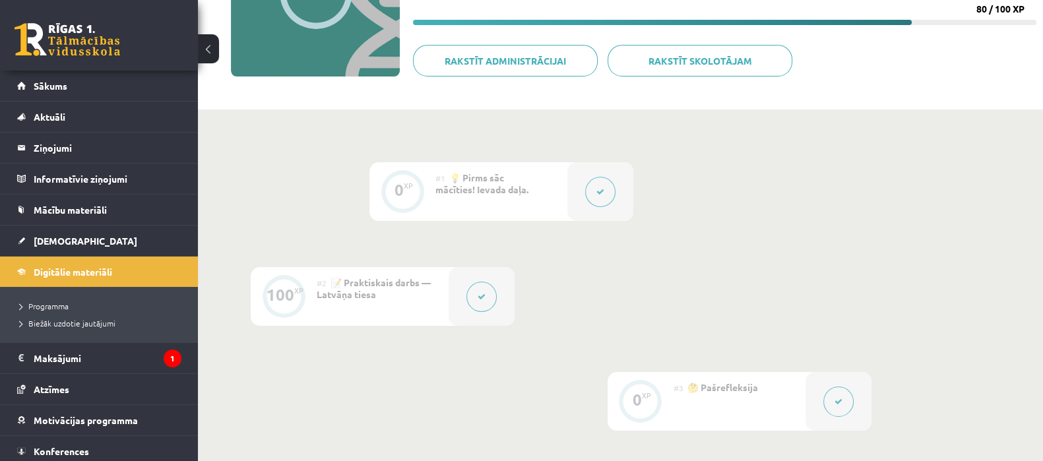
click at [573, 176] on div at bounding box center [601, 191] width 66 height 59
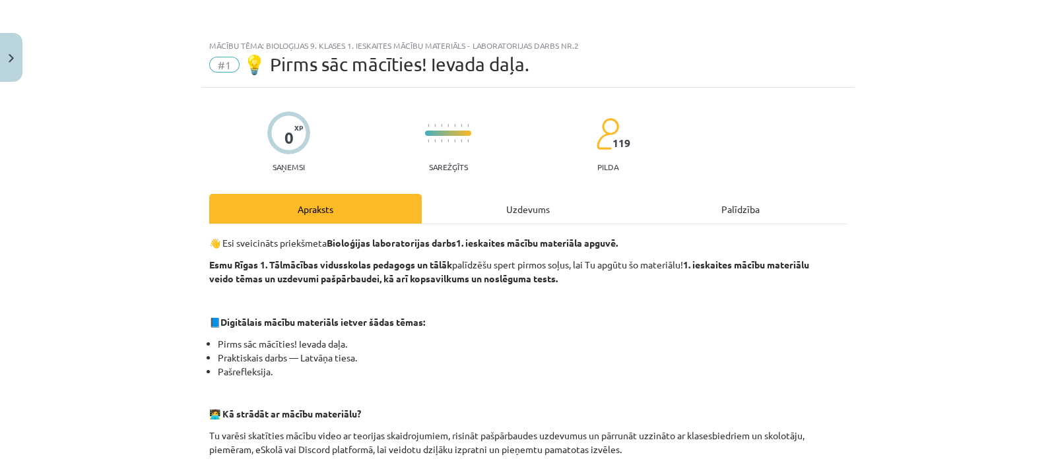
drag, startPoint x: 596, startPoint y: 196, endPoint x: 570, endPoint y: 200, distance: 26.0
click at [577, 200] on div "Uzdevums" at bounding box center [528, 209] width 213 height 30
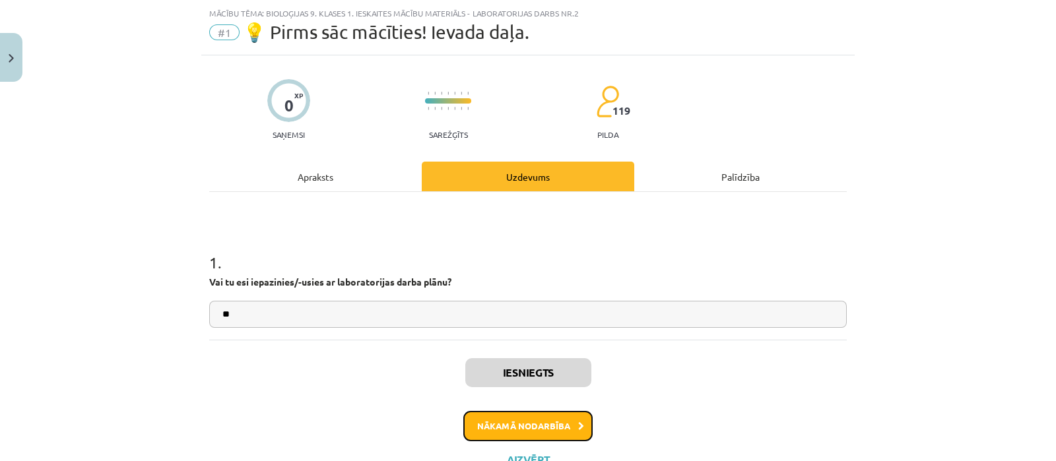
click at [475, 418] on button "Nākamā nodarbība" at bounding box center [527, 426] width 129 height 30
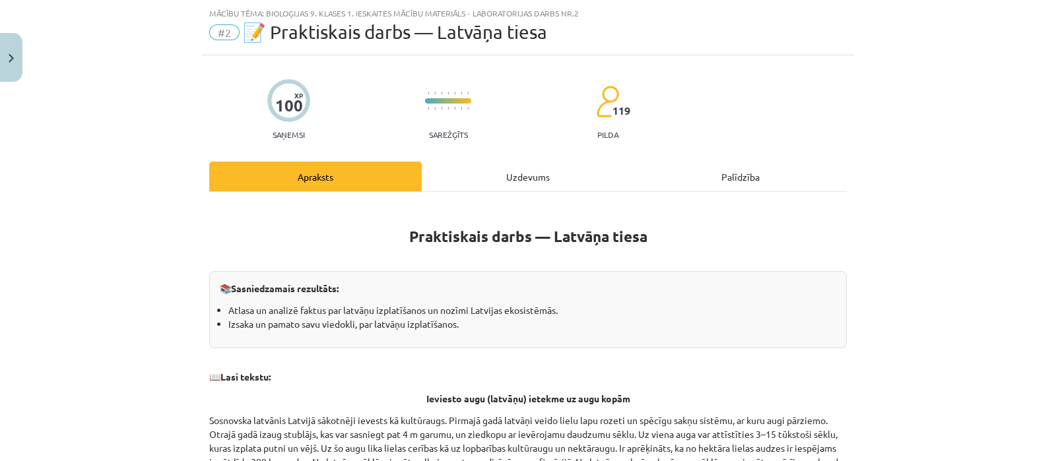
click at [541, 170] on div "Uzdevums" at bounding box center [528, 177] width 213 height 30
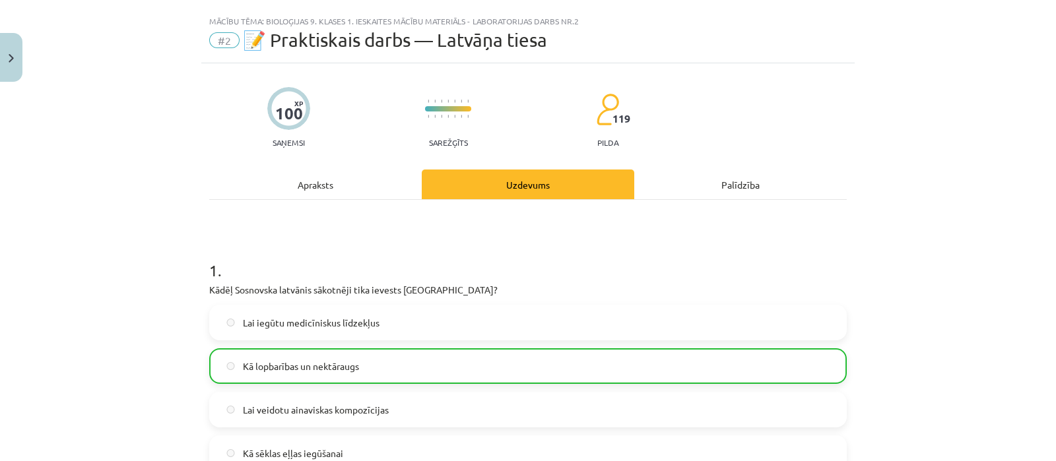
scroll to position [0, 0]
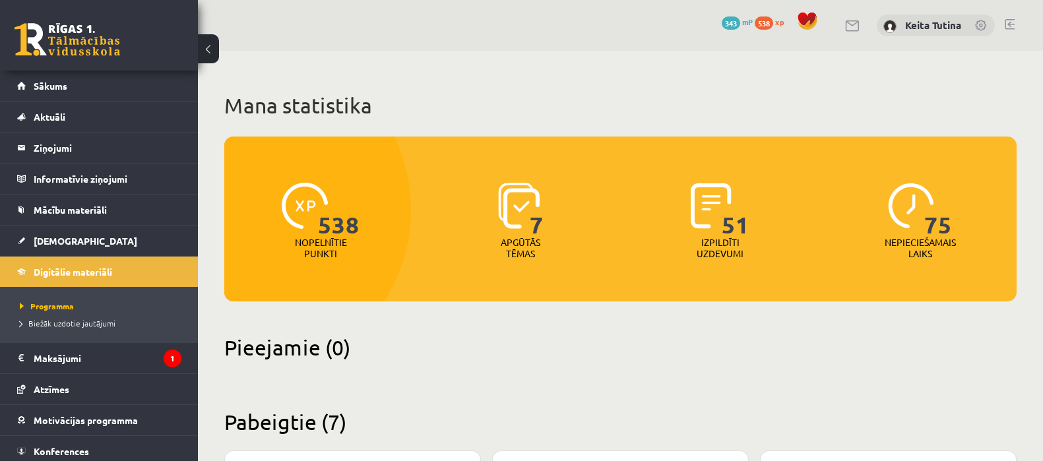
scroll to position [371, 0]
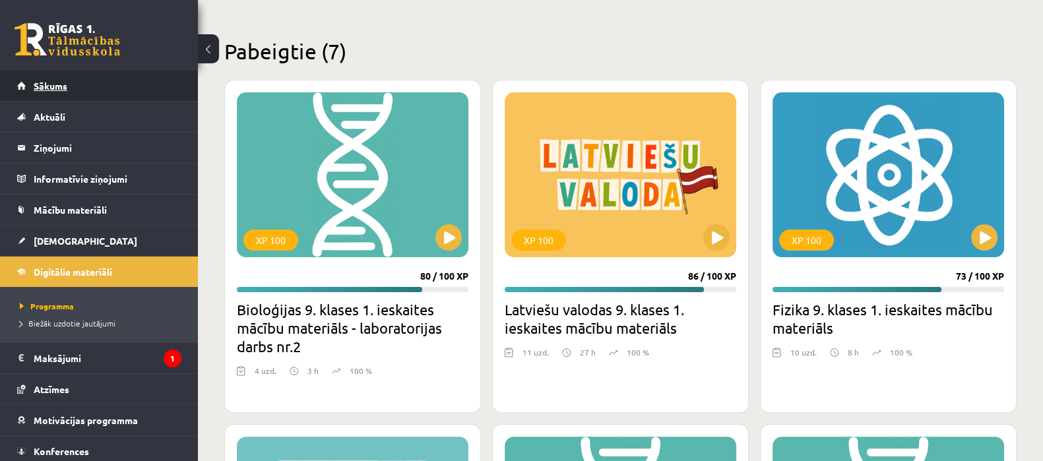
click at [110, 91] on link "Sākums" at bounding box center [99, 86] width 164 height 30
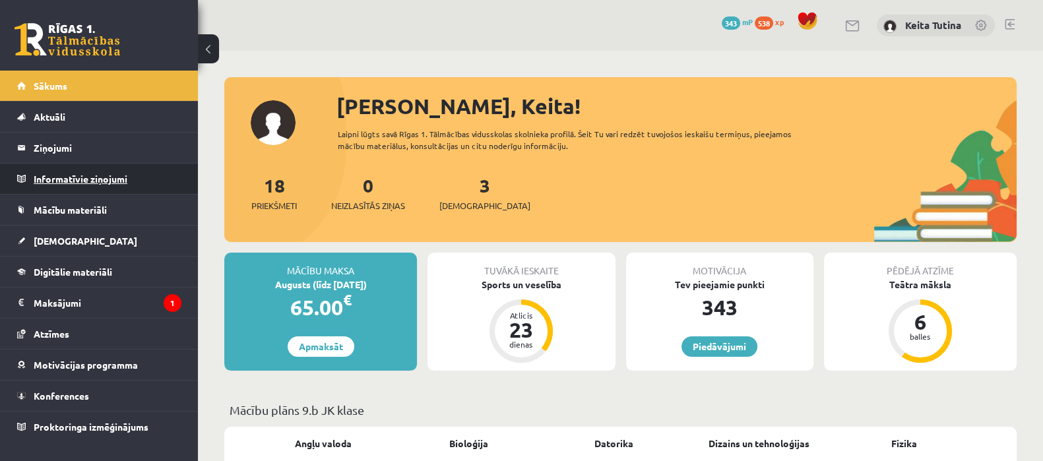
click at [125, 169] on legend "Informatīvie ziņojumi 0" at bounding box center [108, 179] width 148 height 30
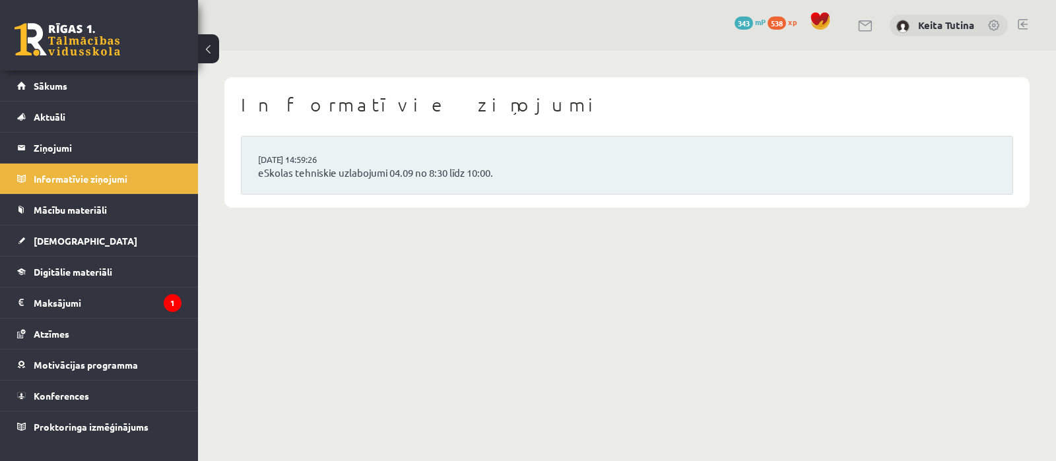
click at [385, 151] on li "03.09.2025 14:59:26 eSkolas tehniskie uzlabojumi 04.09 no 8:30 līdz 10:00." at bounding box center [627, 165] width 771 height 57
click at [385, 171] on link "eSkolas tehniskie uzlabojumi 04.09 no 8:30 līdz 10:00." at bounding box center [627, 173] width 738 height 15
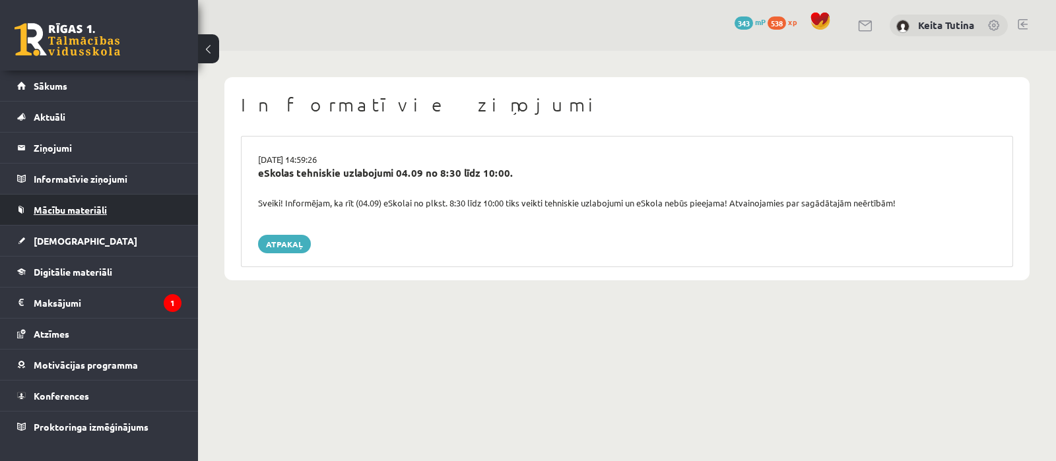
click at [155, 209] on link "Mācību materiāli" at bounding box center [99, 210] width 164 height 30
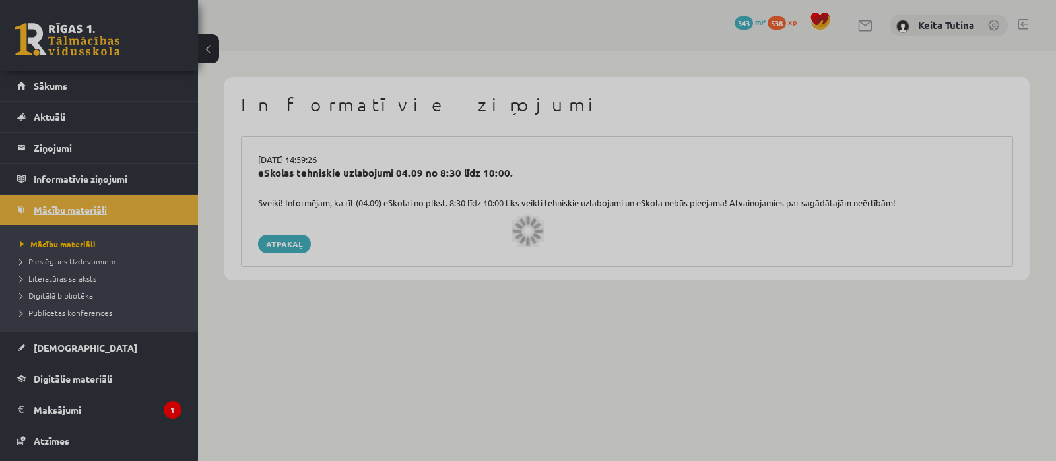
click at [155, 209] on div at bounding box center [528, 230] width 1056 height 461
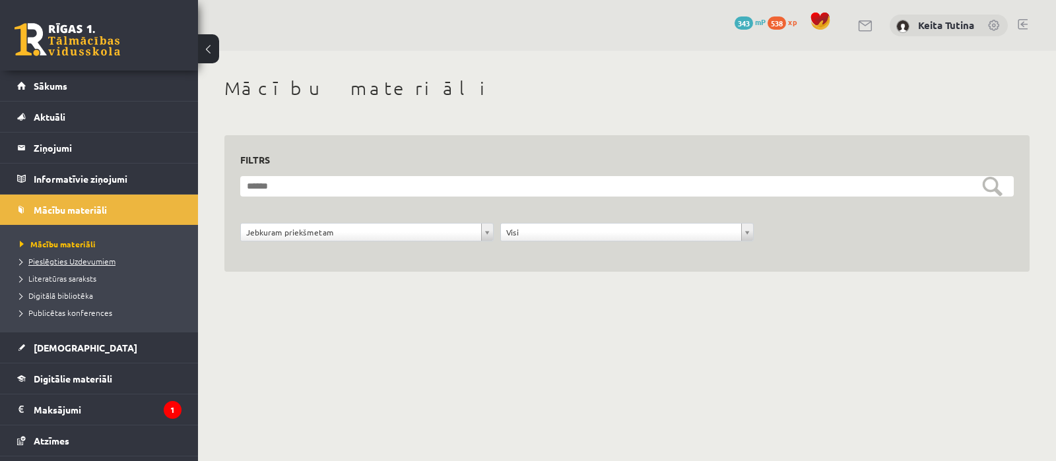
click at [99, 262] on span "Pieslēgties Uzdevumiem" at bounding box center [68, 261] width 96 height 11
